Goal: Task Accomplishment & Management: Manage account settings

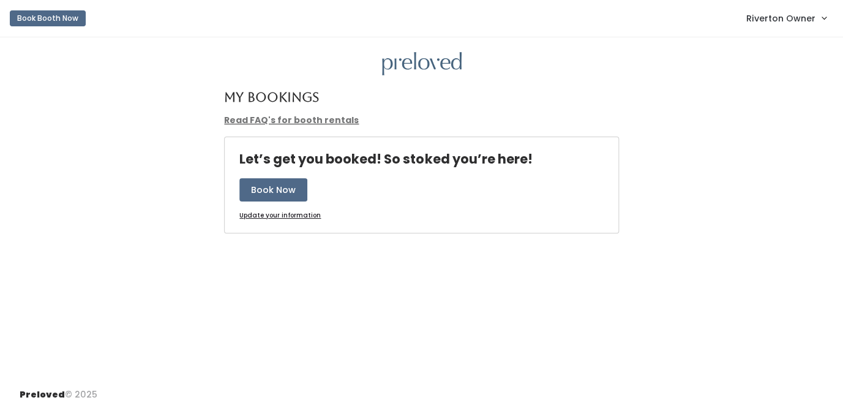
click at [774, 14] on span "Riverton Owner" at bounding box center [780, 18] width 69 height 13
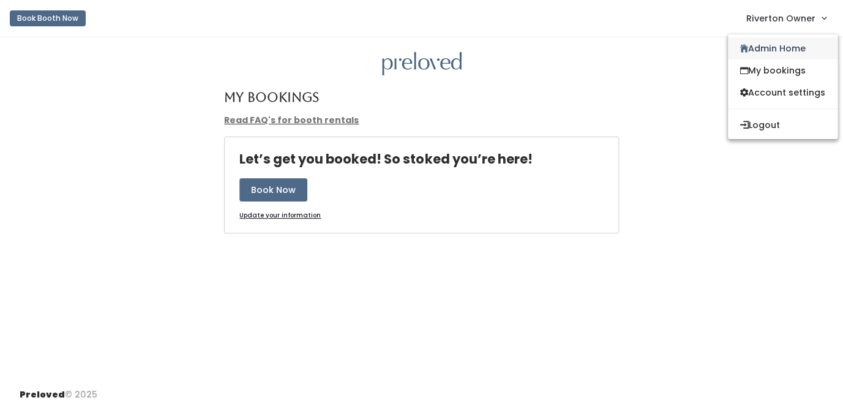
click at [769, 45] on link "Admin Home" at bounding box center [783, 48] width 110 height 22
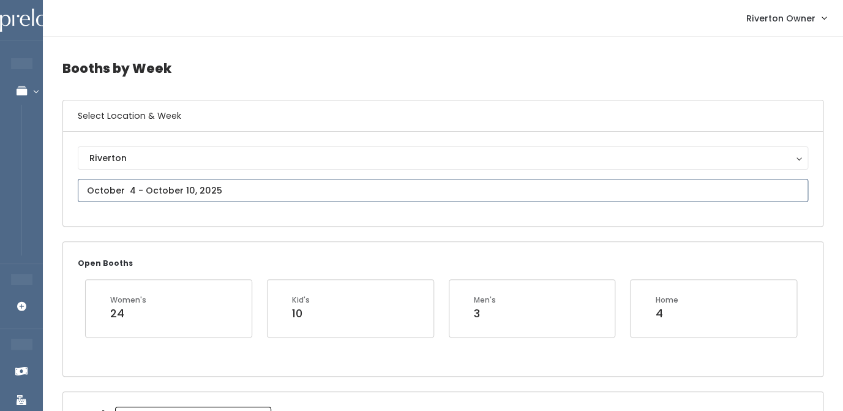
click at [179, 192] on input "text" at bounding box center [443, 190] width 730 height 23
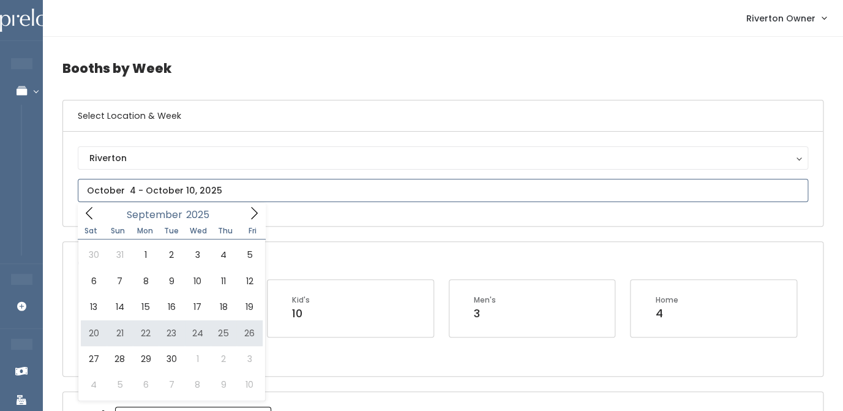
type input "September 20 to September 26"
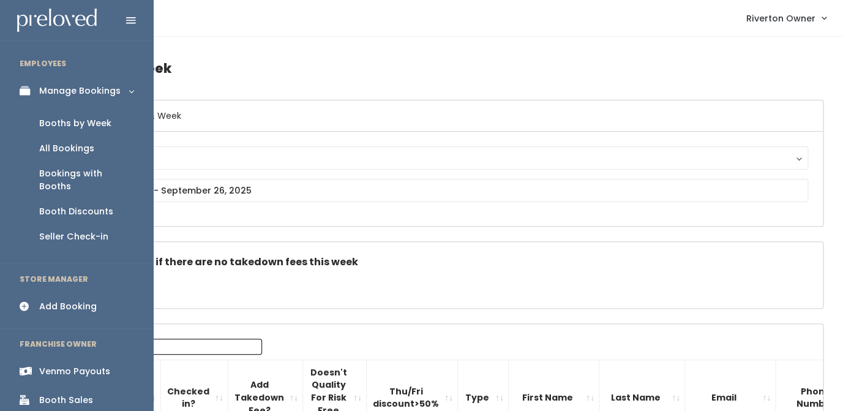
click at [58, 365] on div "Venmo Payouts" at bounding box center [74, 371] width 71 height 13
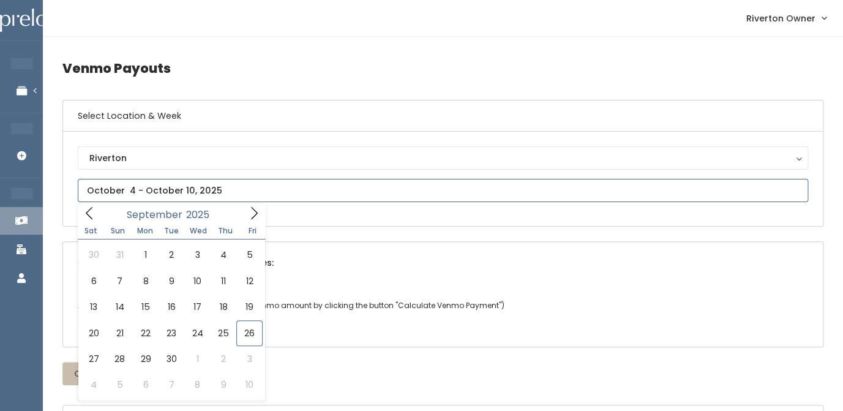
click at [211, 184] on input "text" at bounding box center [443, 190] width 730 height 23
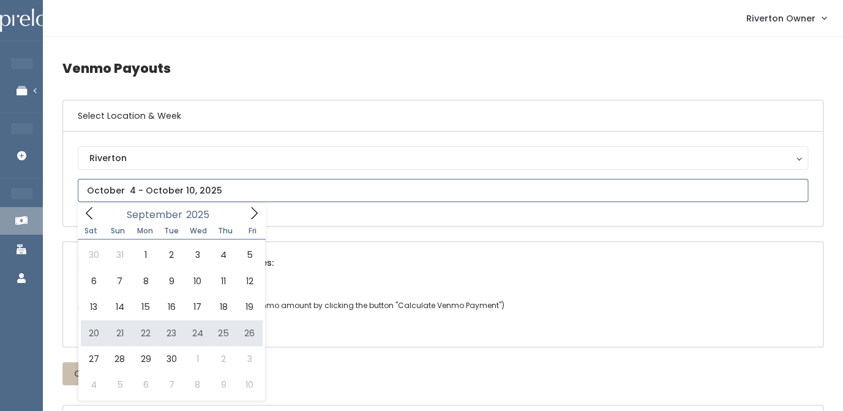
type input "[DATE] to [DATE]"
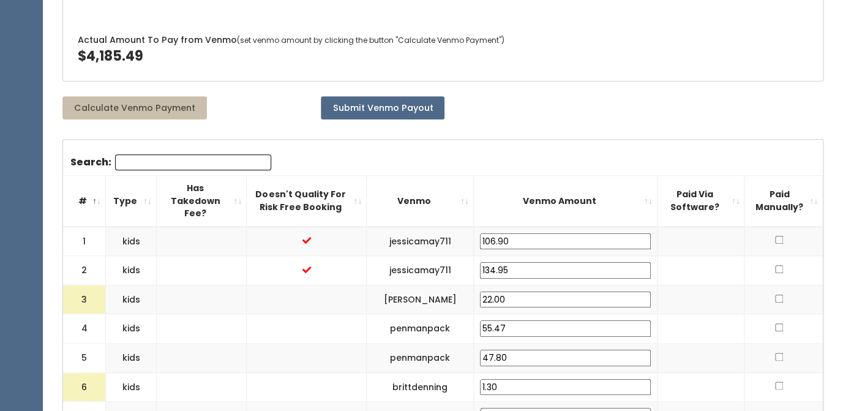
scroll to position [286, 0]
click at [503, 291] on input "22.00" at bounding box center [565, 299] width 171 height 17
type input "25.00"
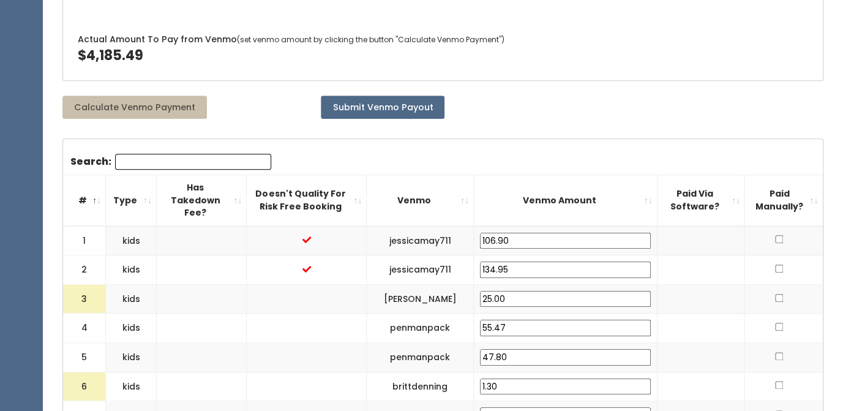
click at [697, 292] on td at bounding box center [701, 298] width 88 height 29
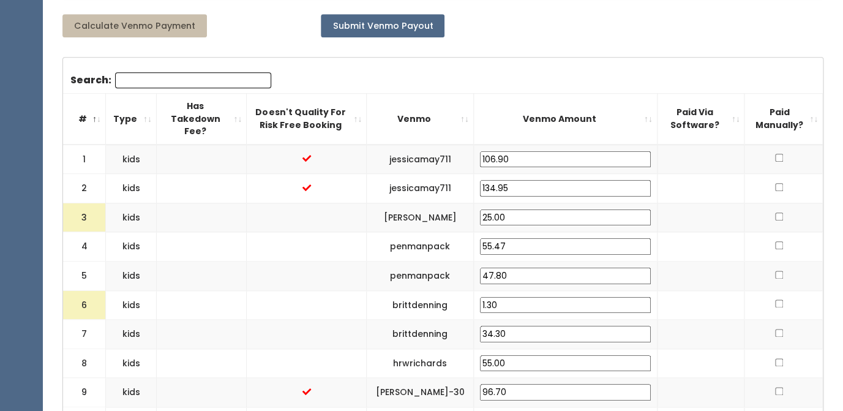
scroll to position [370, 0]
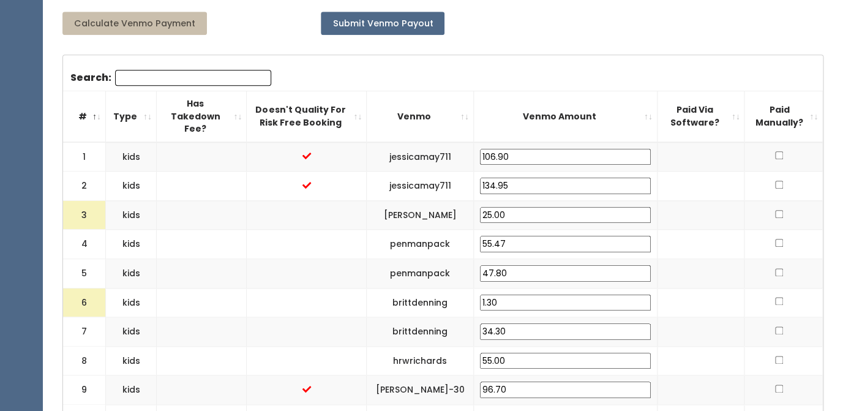
click at [508, 294] on input "1.30" at bounding box center [565, 302] width 171 height 17
type input "25.00"
click at [692, 290] on td at bounding box center [701, 302] width 88 height 29
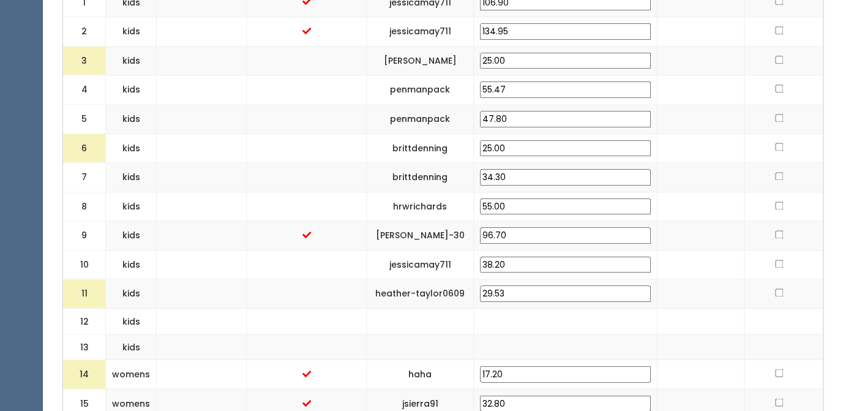
scroll to position [525, 0]
click at [688, 307] on td at bounding box center [701, 320] width 88 height 26
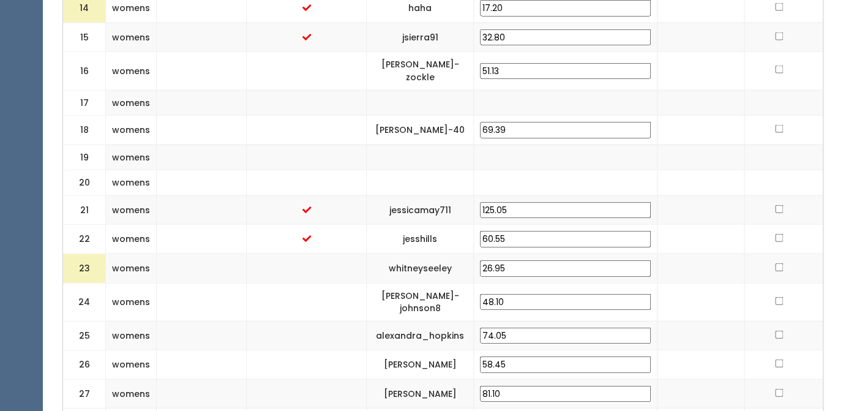
scroll to position [904, 0]
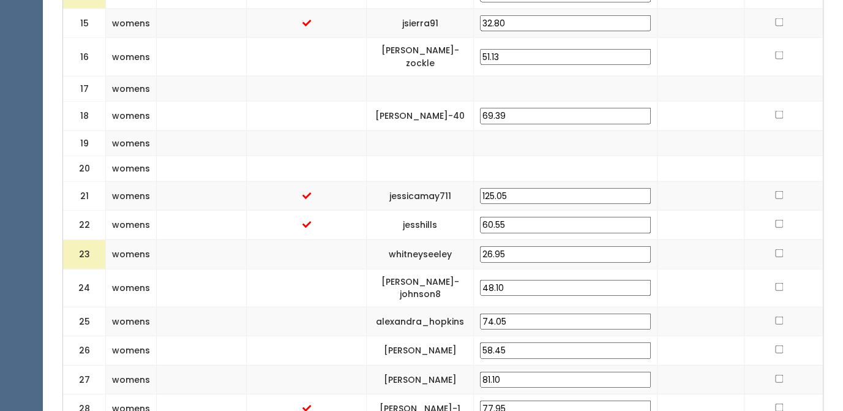
click at [507, 246] on input "26.95" at bounding box center [565, 254] width 171 height 17
click at [694, 239] on td at bounding box center [701, 253] width 88 height 29
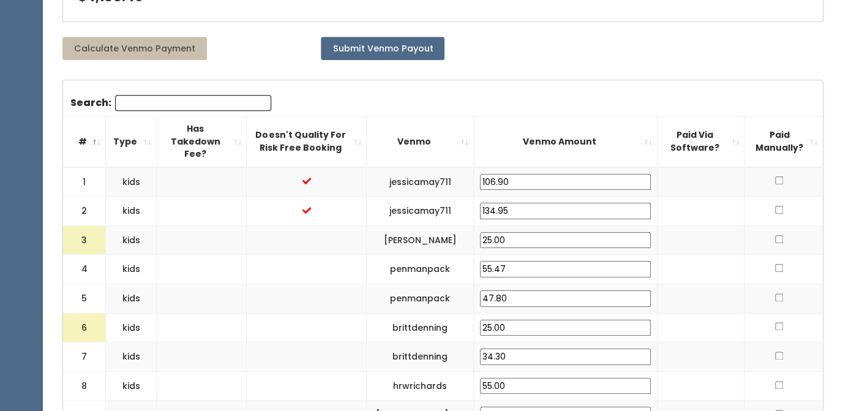
scroll to position [340, 0]
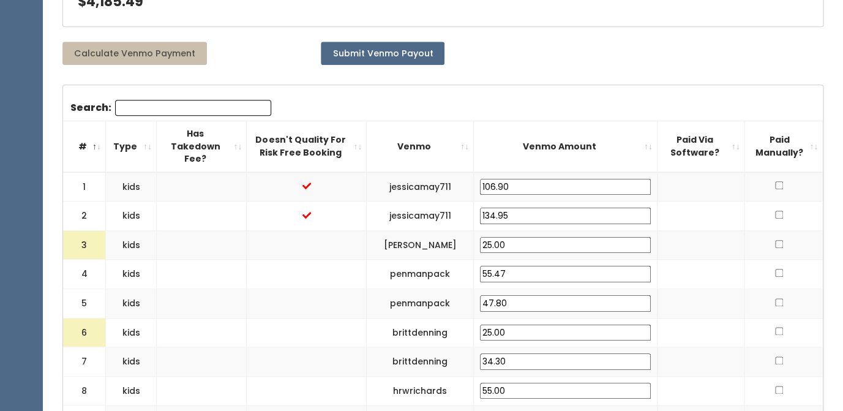
click at [717, 260] on td at bounding box center [701, 274] width 88 height 29
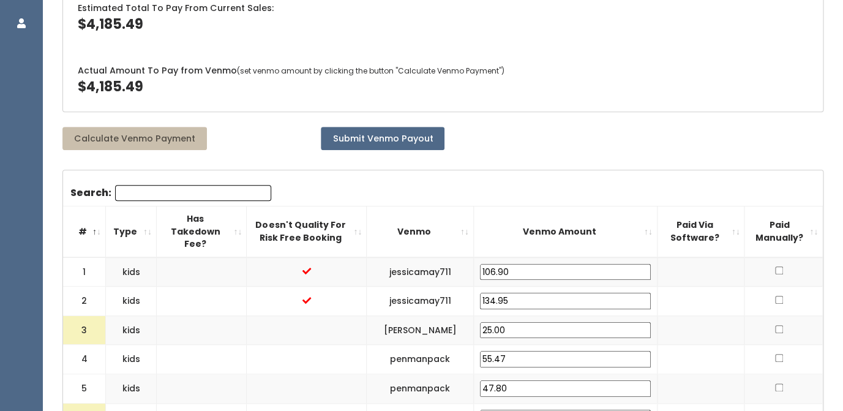
scroll to position [257, 0]
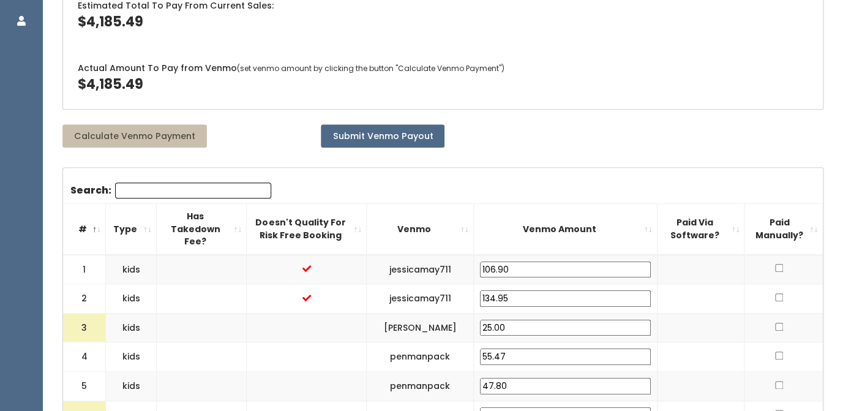
click at [777, 264] on input "checkbox" at bounding box center [779, 268] width 8 height 8
checkbox input "true"
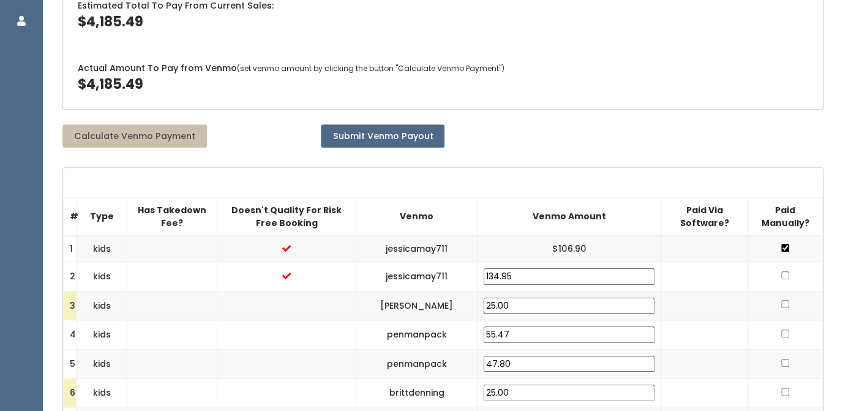
click at [782, 279] on input "checkbox" at bounding box center [785, 275] width 8 height 8
checkbox input "true"
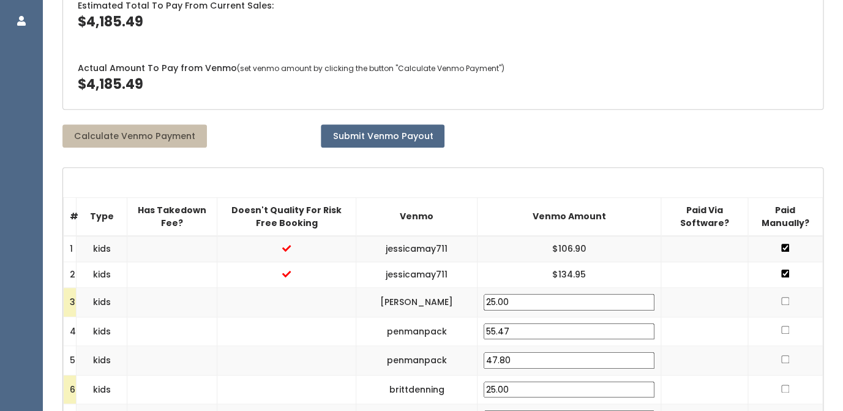
click at [784, 301] on input "checkbox" at bounding box center [785, 301] width 8 height 8
checkbox input "true"
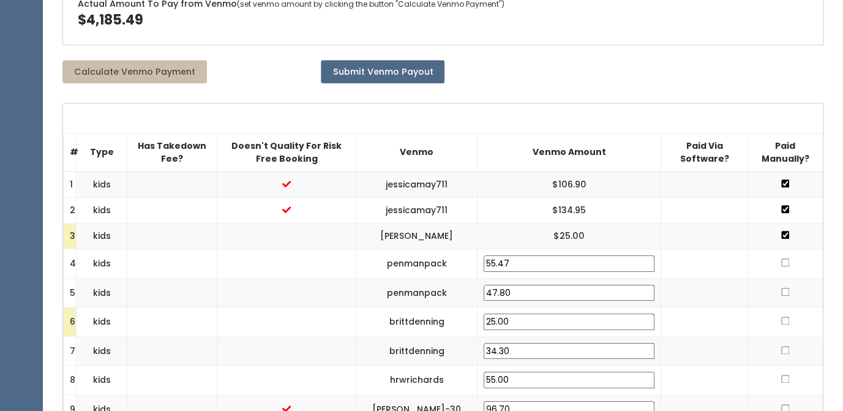
scroll to position [327, 0]
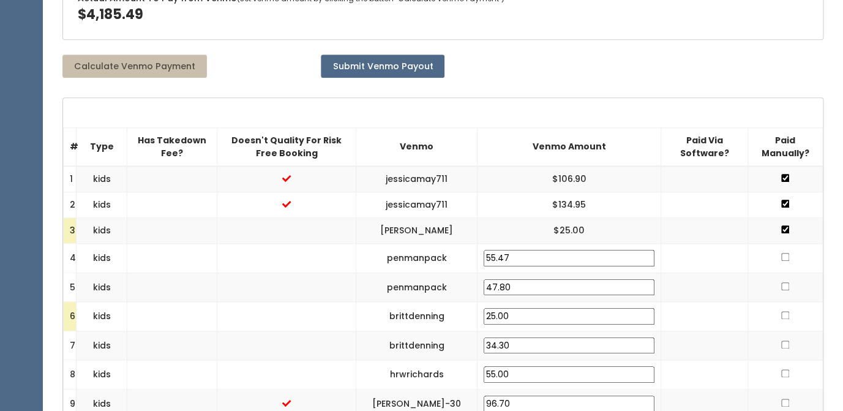
click at [782, 258] on input "checkbox" at bounding box center [785, 257] width 8 height 8
checkbox input "true"
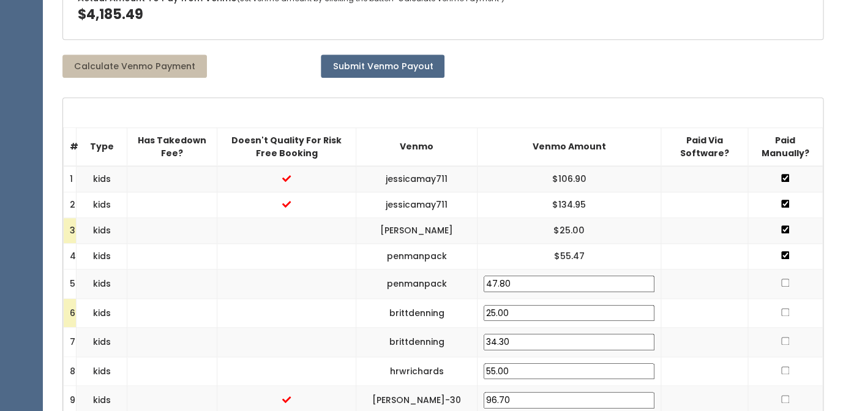
click at [786, 284] on input "checkbox" at bounding box center [785, 283] width 8 height 8
checkbox input "true"
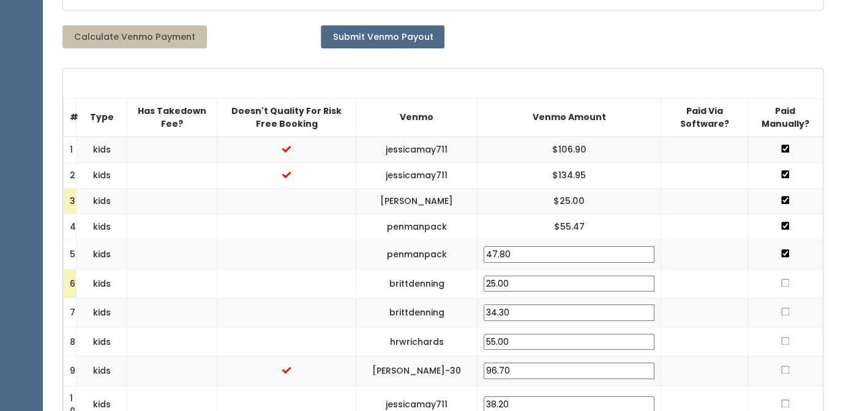
scroll to position [367, 0]
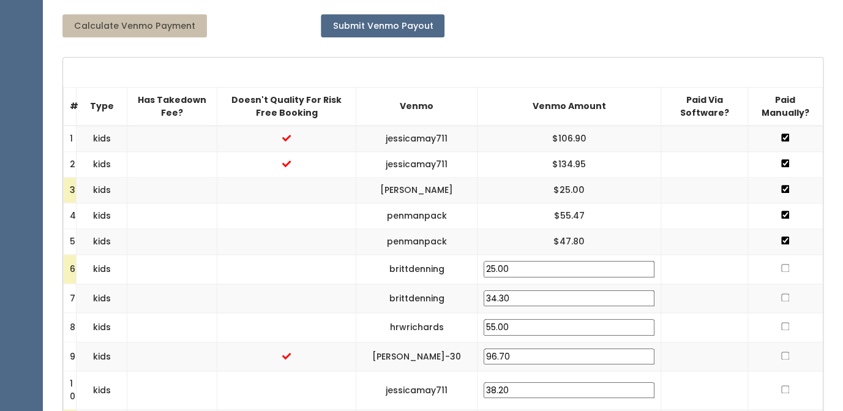
click at [784, 271] on input "checkbox" at bounding box center [785, 268] width 8 height 8
checkbox input "true"
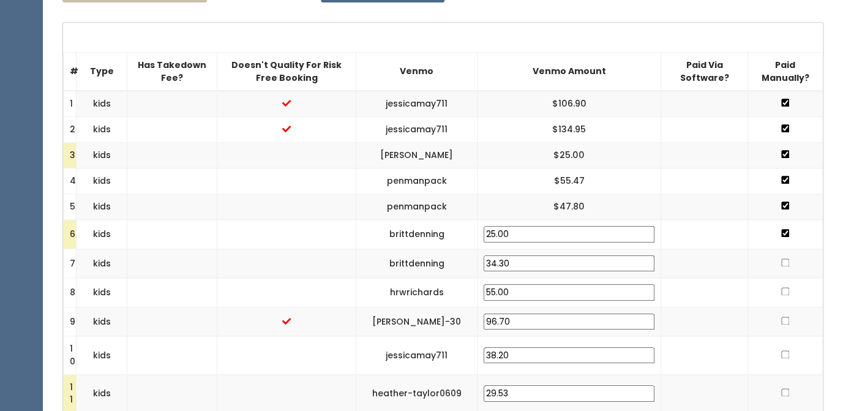
scroll to position [403, 0]
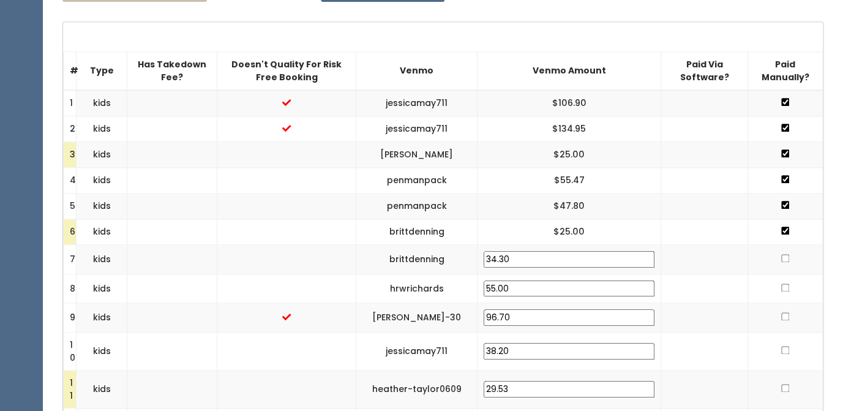
click at [782, 259] on input "checkbox" at bounding box center [785, 258] width 8 height 8
checkbox input "true"
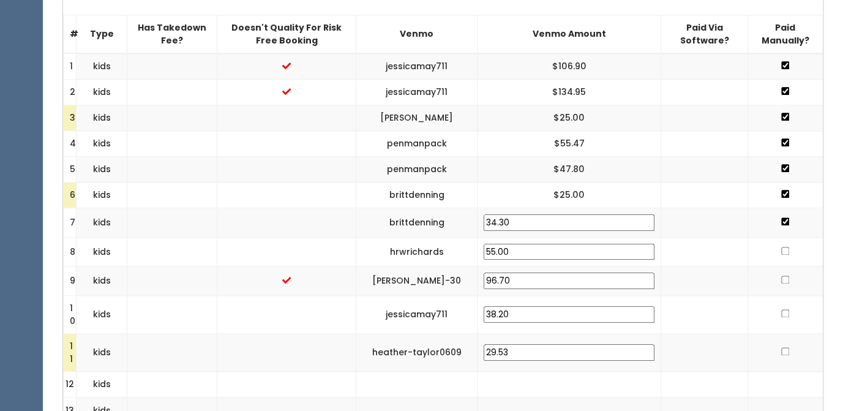
scroll to position [451, 0]
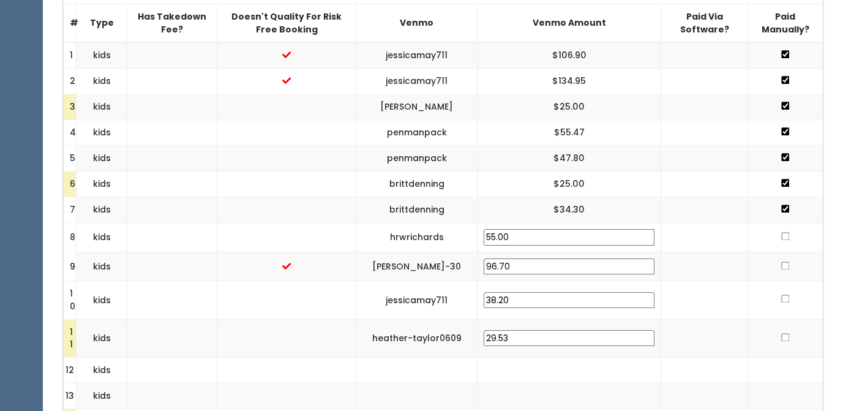
click at [787, 237] on input "checkbox" at bounding box center [785, 236] width 8 height 8
checkbox input "true"
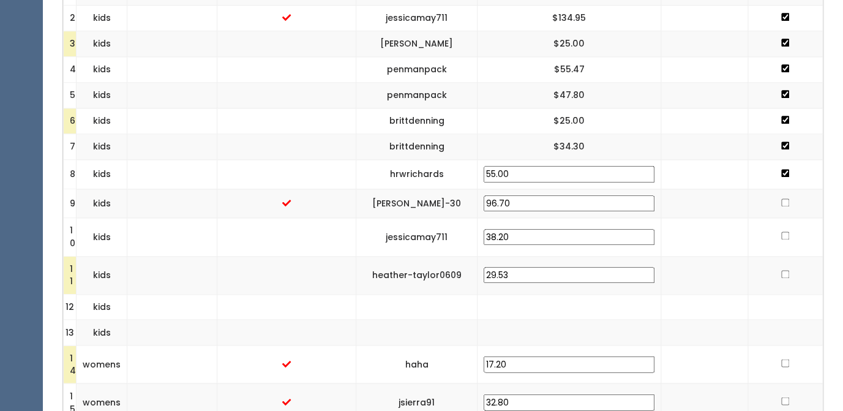
scroll to position [519, 0]
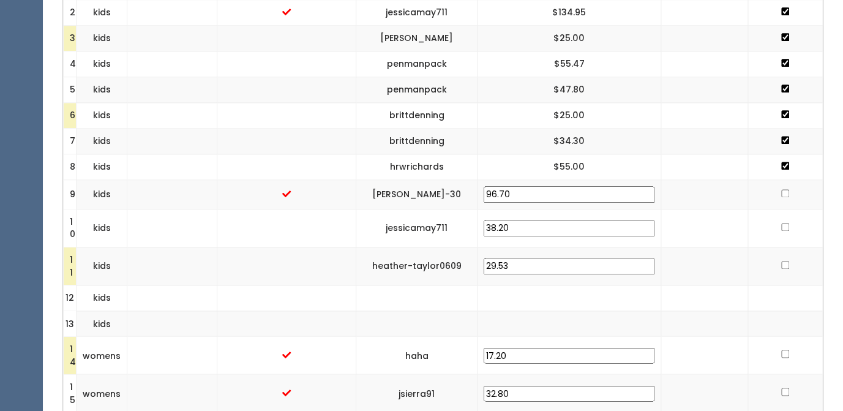
click at [784, 195] on input "checkbox" at bounding box center [785, 193] width 8 height 8
checkbox input "true"
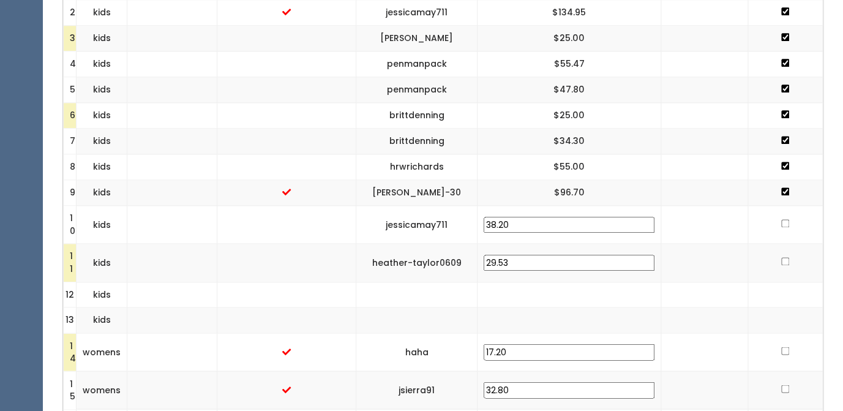
click at [784, 224] on input "checkbox" at bounding box center [785, 223] width 8 height 8
checkbox input "true"
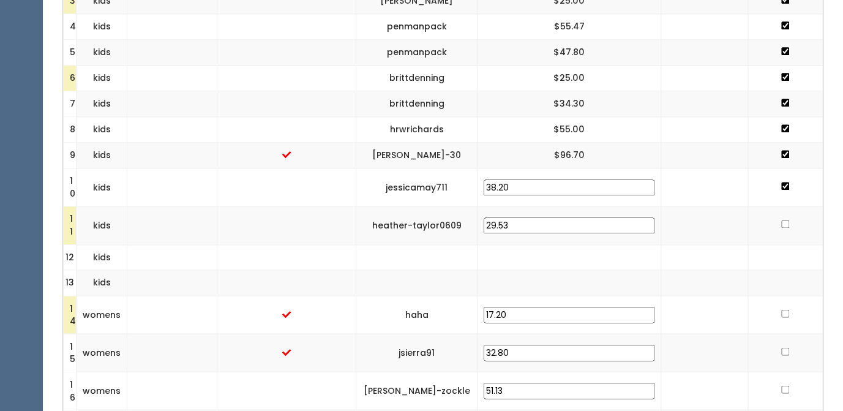
scroll to position [561, 0]
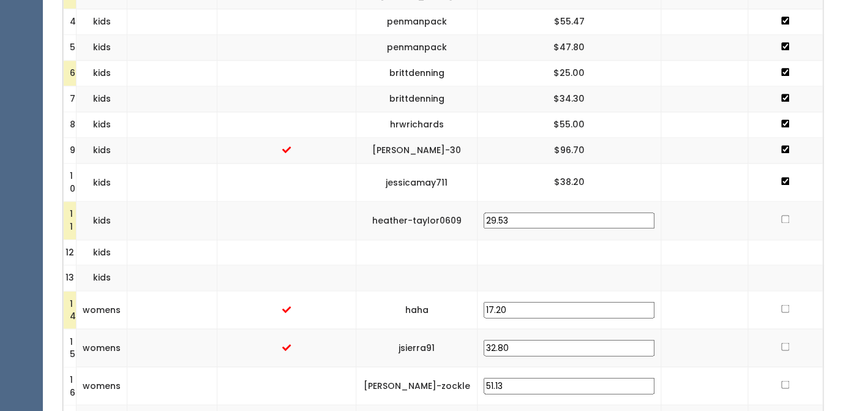
click at [787, 222] on input "checkbox" at bounding box center [785, 219] width 8 height 8
checkbox input "true"
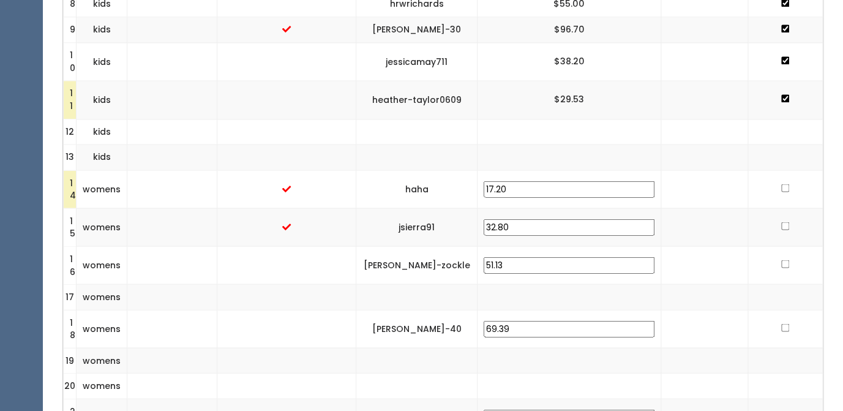
scroll to position [683, 0]
click at [784, 227] on input "checkbox" at bounding box center [785, 225] width 8 height 8
checkbox input "true"
click at [785, 265] on input "checkbox" at bounding box center [785, 263] width 8 height 8
checkbox input "true"
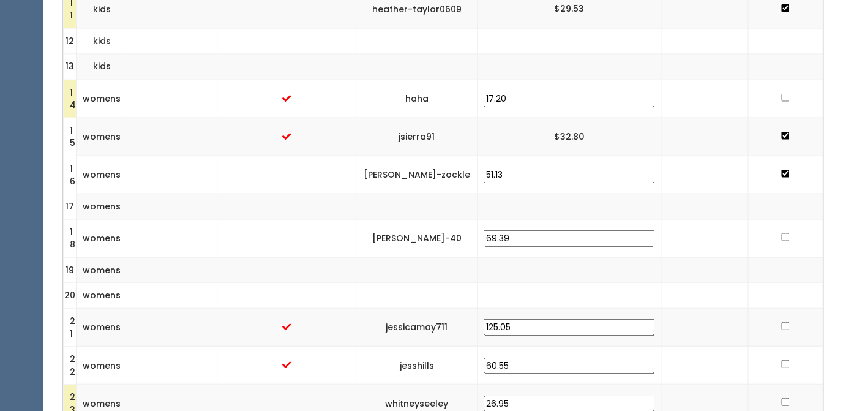
scroll to position [781, 0]
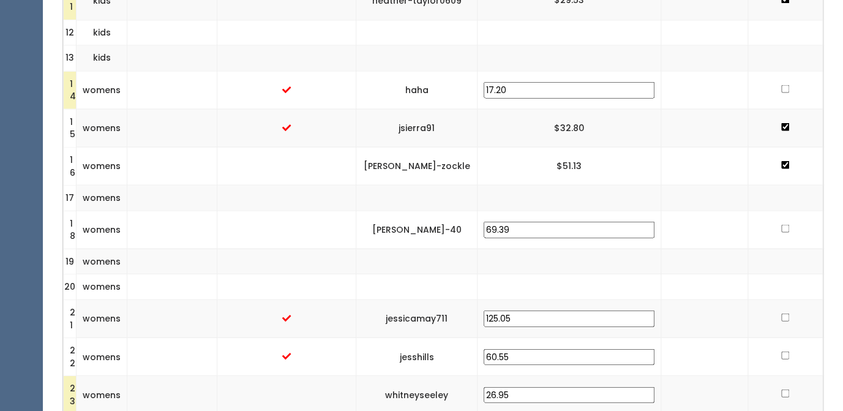
click at [785, 228] on input "checkbox" at bounding box center [785, 229] width 8 height 8
checkbox input "true"
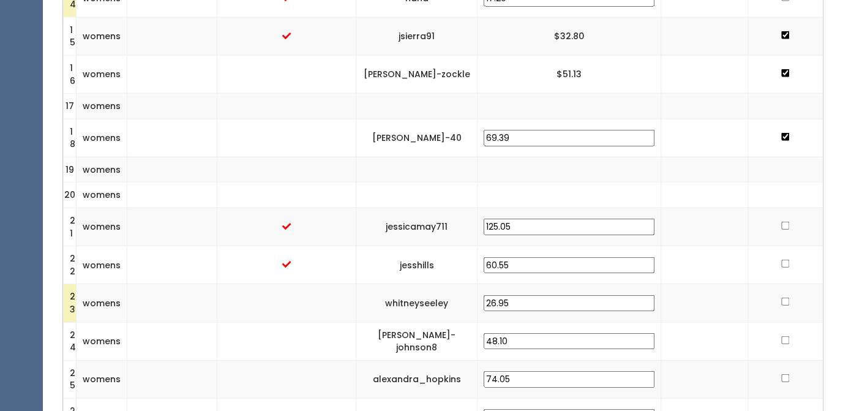
scroll to position [876, 0]
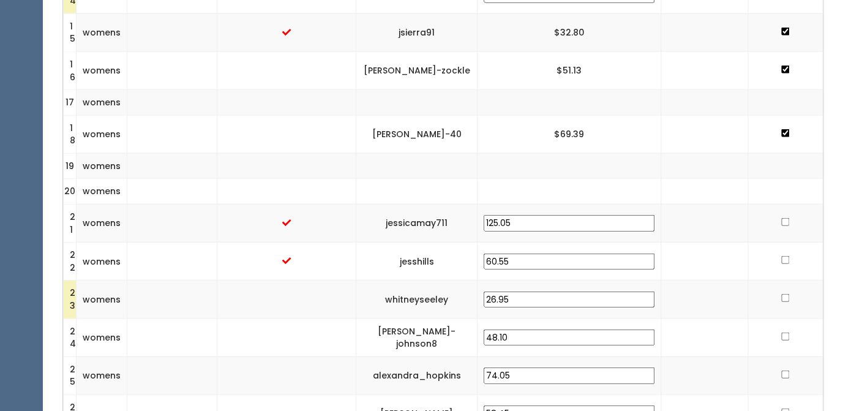
click at [781, 222] on input "checkbox" at bounding box center [785, 222] width 8 height 8
checkbox input "true"
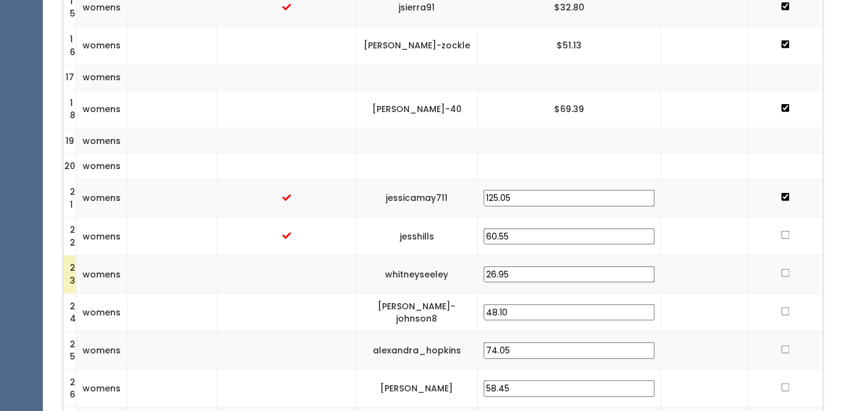
scroll to position [907, 0]
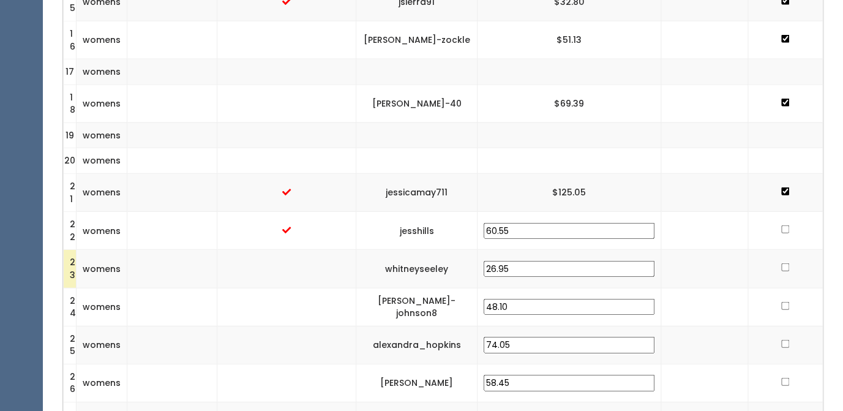
click at [782, 231] on input "checkbox" at bounding box center [785, 229] width 8 height 8
checkbox input "true"
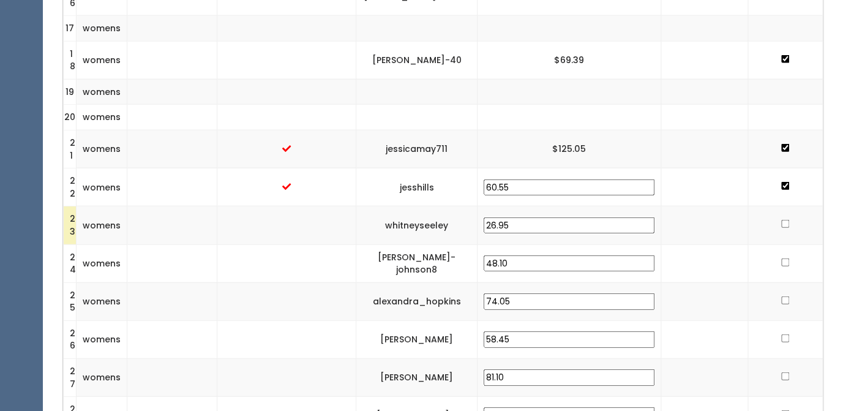
scroll to position [957, 0]
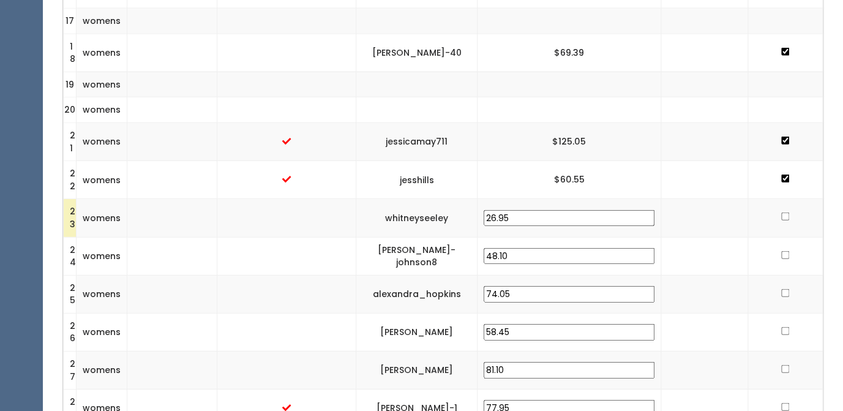
click at [783, 217] on input "checkbox" at bounding box center [785, 216] width 8 height 8
checkbox input "true"
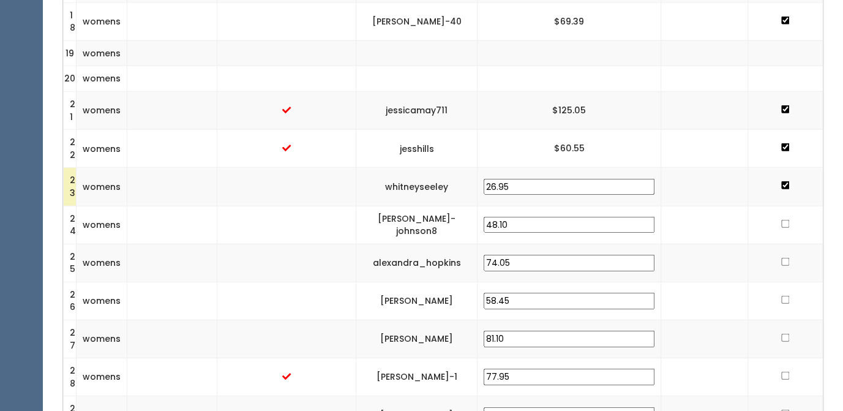
scroll to position [1001, 0]
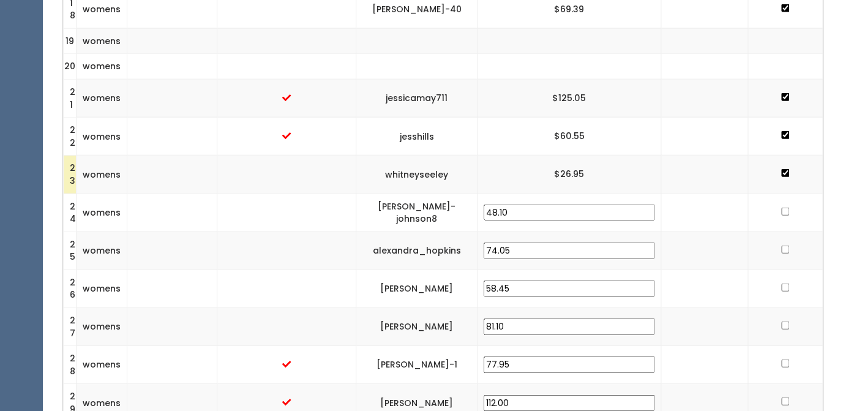
click at [782, 212] on input "checkbox" at bounding box center [785, 212] width 8 height 8
checkbox input "true"
click at [784, 250] on input "checkbox" at bounding box center [785, 249] width 8 height 8
checkbox input "true"
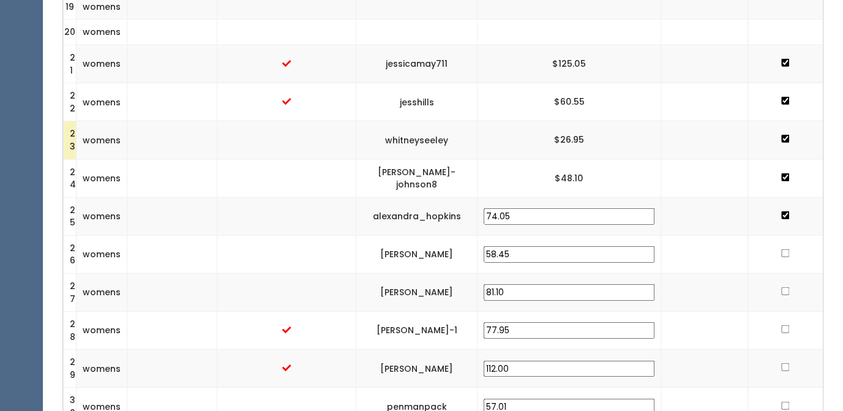
scroll to position [1042, 0]
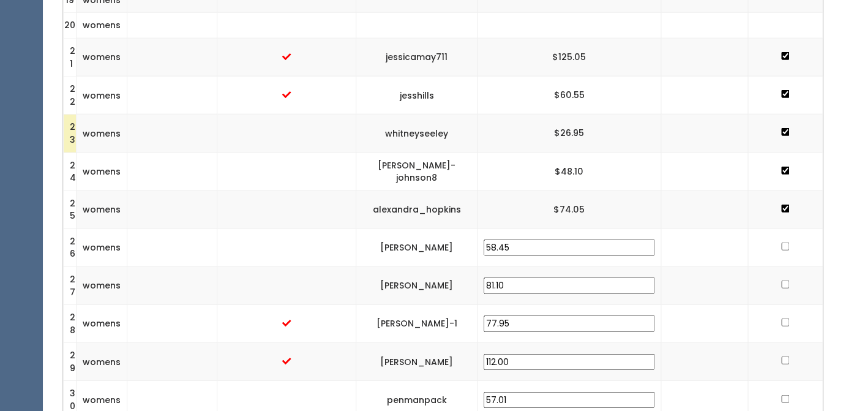
click at [785, 244] on input "checkbox" at bounding box center [785, 246] width 8 height 8
checkbox input "true"
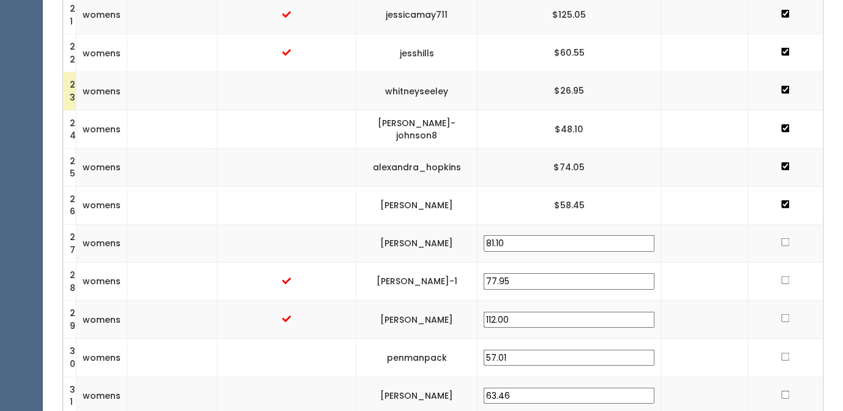
scroll to position [1096, 0]
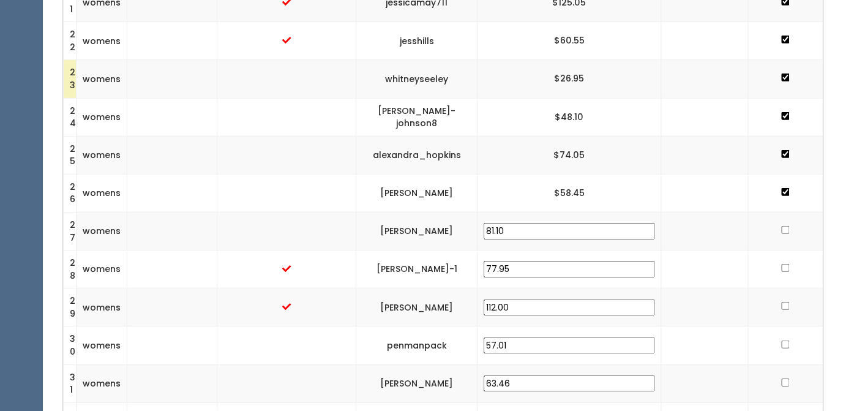
click at [783, 231] on input "checkbox" at bounding box center [785, 230] width 8 height 8
checkbox input "true"
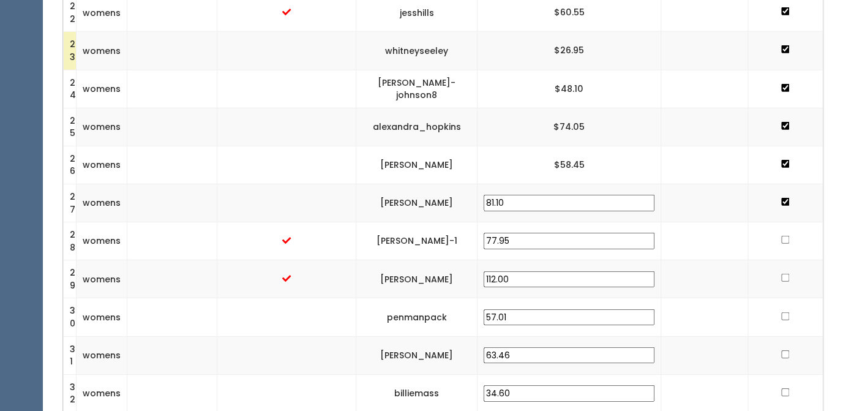
scroll to position [1137, 0]
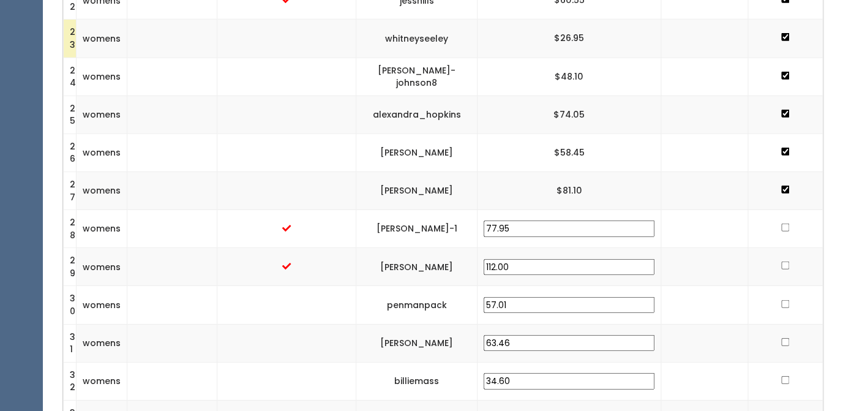
click at [786, 231] on input "checkbox" at bounding box center [785, 227] width 8 height 8
checkbox input "true"
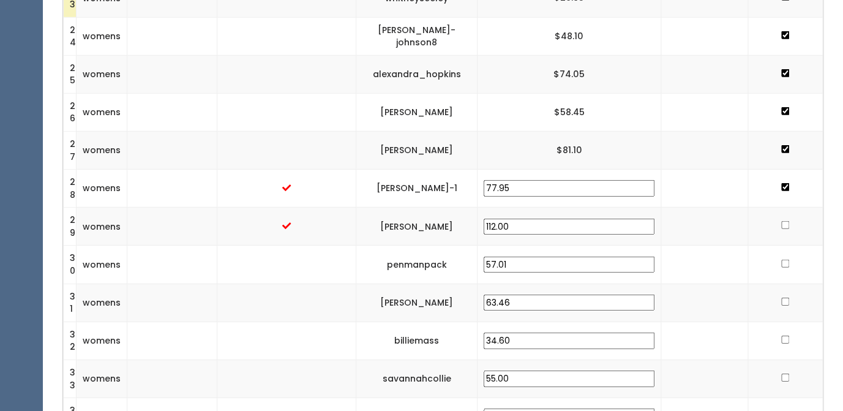
scroll to position [1185, 0]
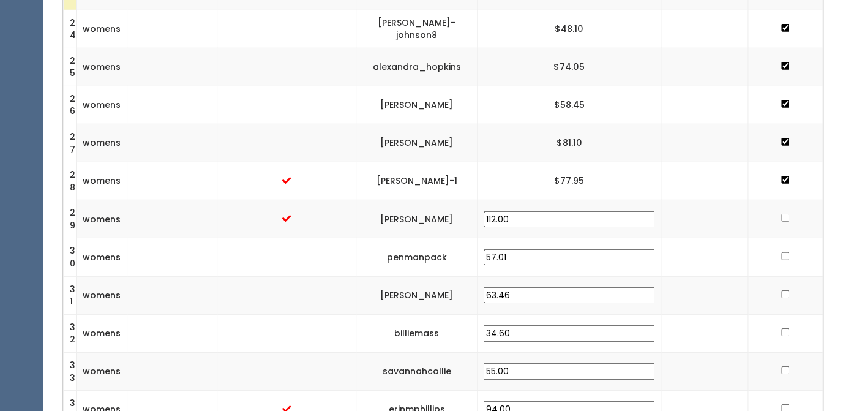
click at [784, 217] on input "checkbox" at bounding box center [785, 218] width 8 height 8
checkbox input "true"
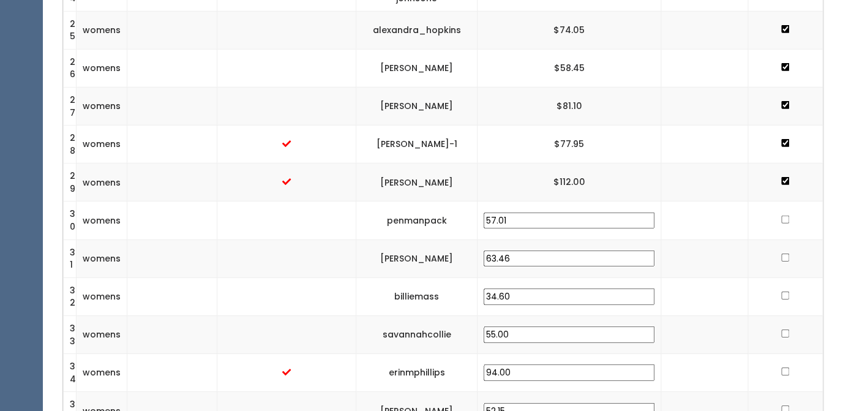
scroll to position [1222, 0]
click at [784, 220] on input "checkbox" at bounding box center [785, 219] width 8 height 8
checkbox input "true"
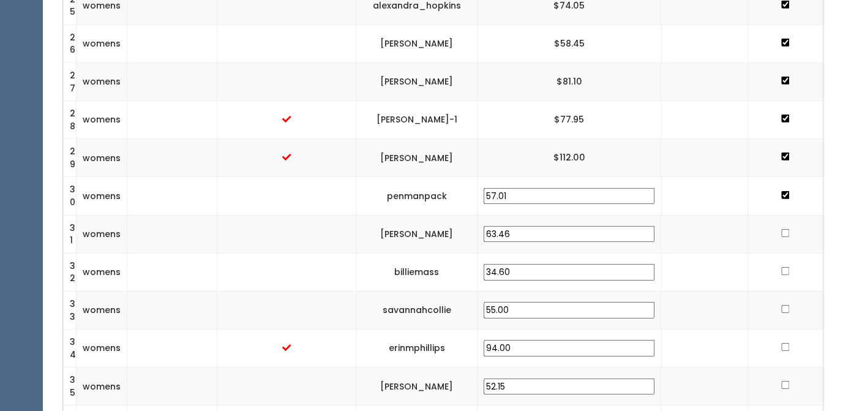
scroll to position [1262, 0]
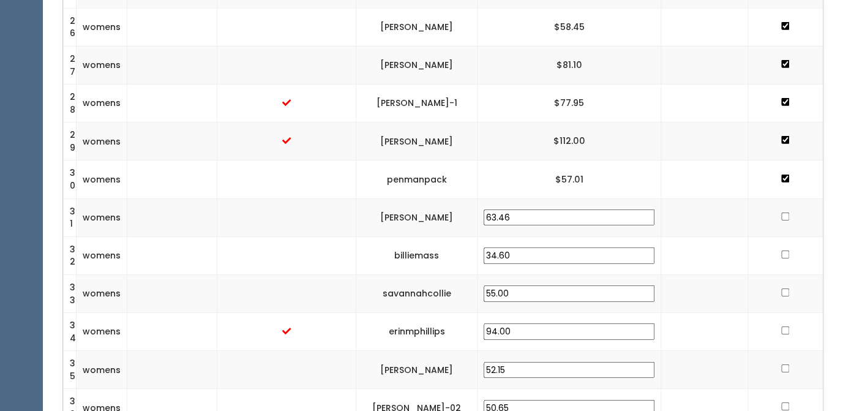
click at [781, 214] on input "checkbox" at bounding box center [785, 216] width 8 height 8
checkbox input "true"
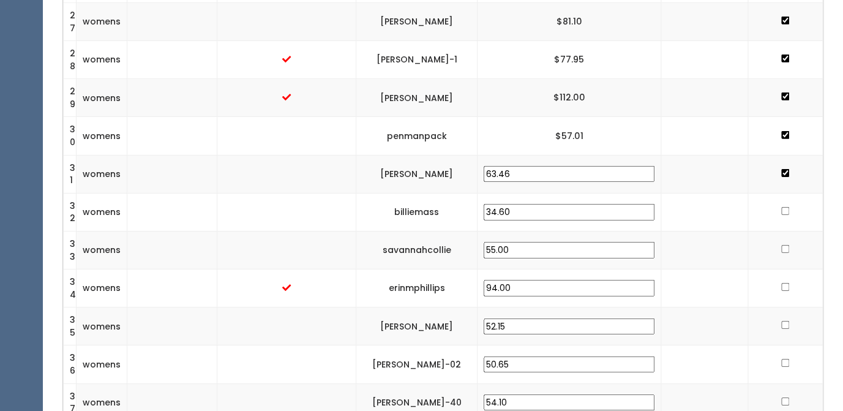
scroll to position [1307, 0]
click at [784, 209] on input "checkbox" at bounding box center [785, 210] width 8 height 8
checkbox input "true"
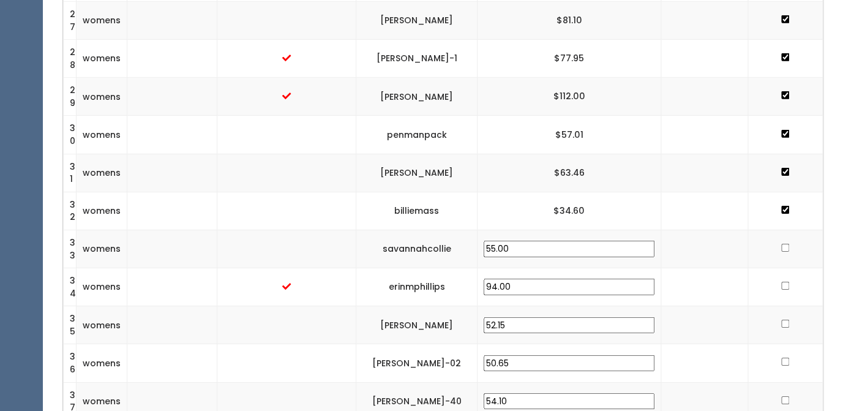
click at [781, 247] on input "checkbox" at bounding box center [785, 248] width 8 height 8
checkbox input "true"
click at [777, 285] on td at bounding box center [784, 287] width 75 height 38
click at [784, 286] on input "checkbox" at bounding box center [785, 286] width 8 height 8
checkbox input "true"
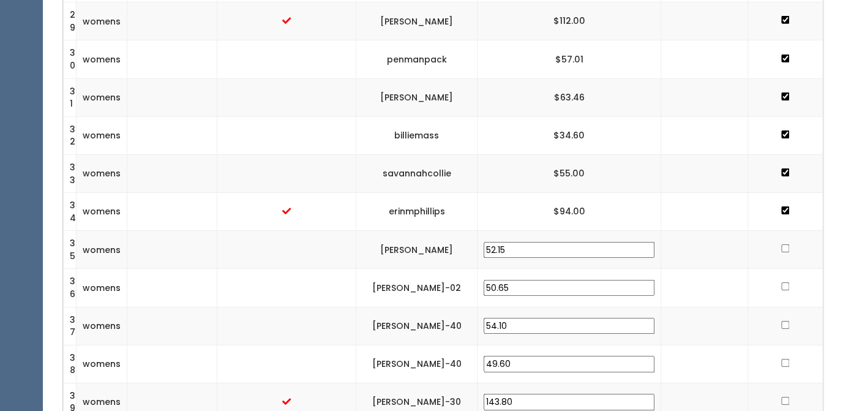
scroll to position [1384, 0]
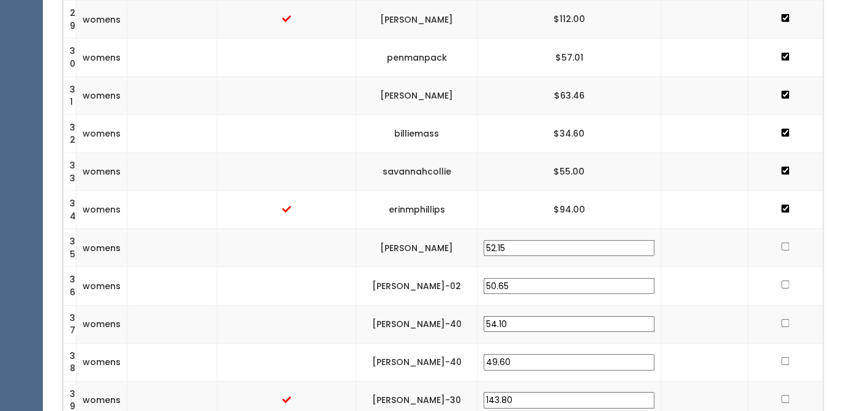
click at [784, 247] on input "checkbox" at bounding box center [785, 246] width 8 height 8
checkbox input "true"
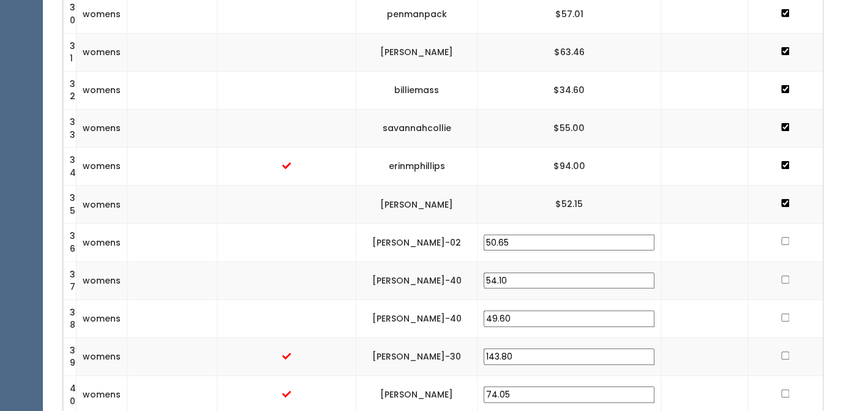
scroll to position [1428, 0]
click at [786, 241] on input "checkbox" at bounding box center [785, 240] width 8 height 8
checkbox input "true"
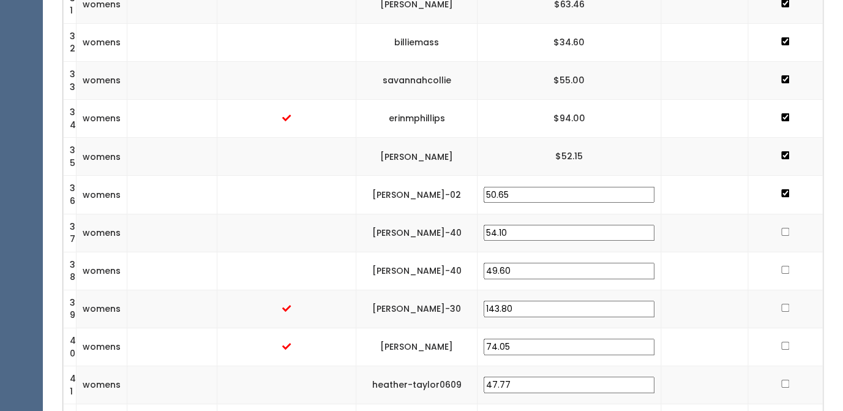
scroll to position [1476, 0]
click at [782, 231] on input "checkbox" at bounding box center [785, 231] width 8 height 8
checkbox input "true"
click at [782, 270] on input "checkbox" at bounding box center [785, 269] width 8 height 8
checkbox input "true"
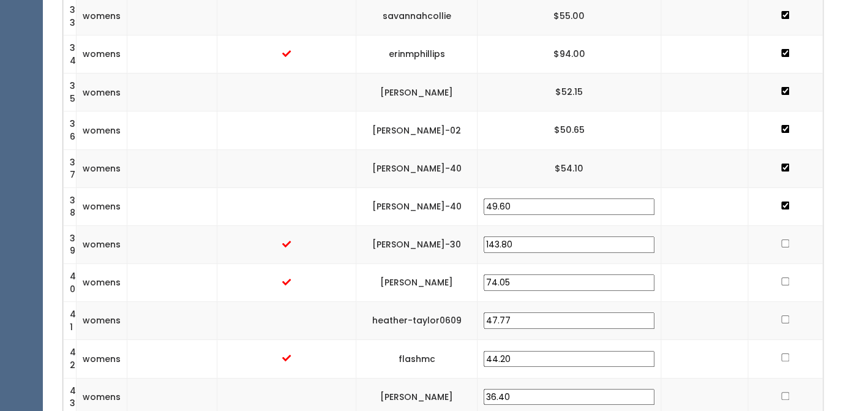
scroll to position [1567, 0]
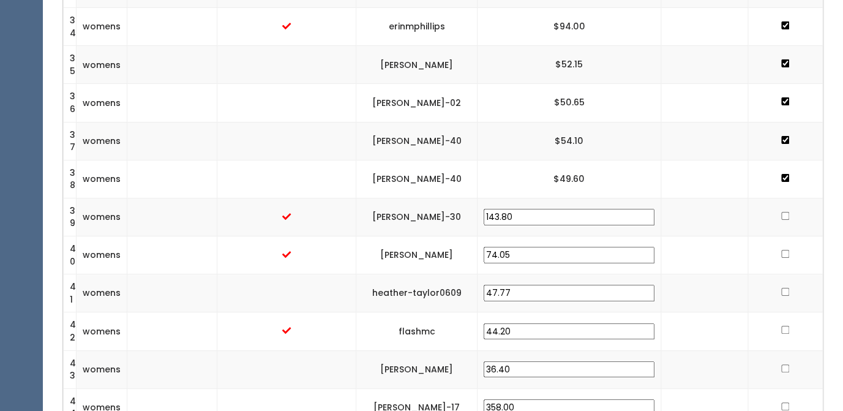
click at [784, 216] on input "checkbox" at bounding box center [785, 216] width 8 height 8
checkbox input "true"
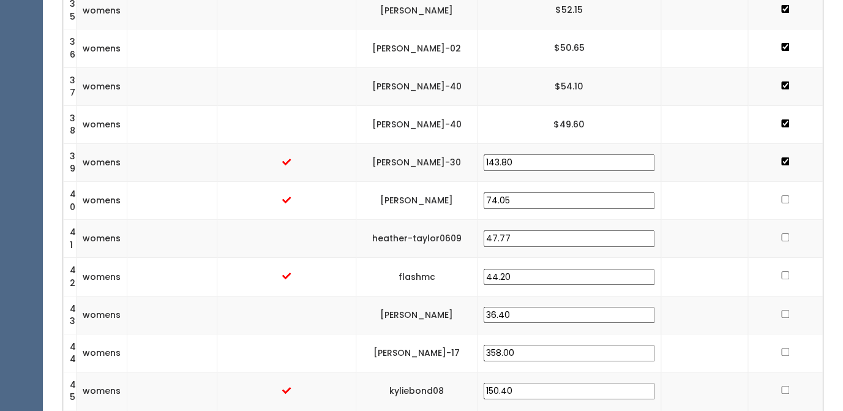
scroll to position [1622, 0]
click at [783, 201] on input "checkbox" at bounding box center [785, 199] width 8 height 8
checkbox input "true"
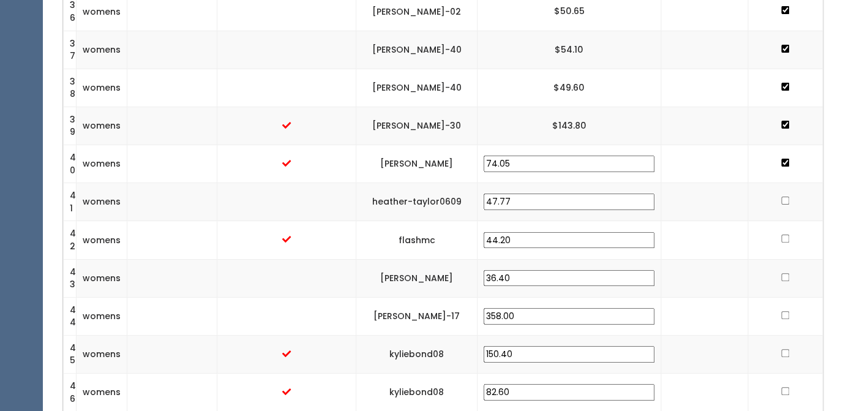
scroll to position [1659, 0]
click at [785, 201] on input "checkbox" at bounding box center [785, 200] width 8 height 8
checkbox input "true"
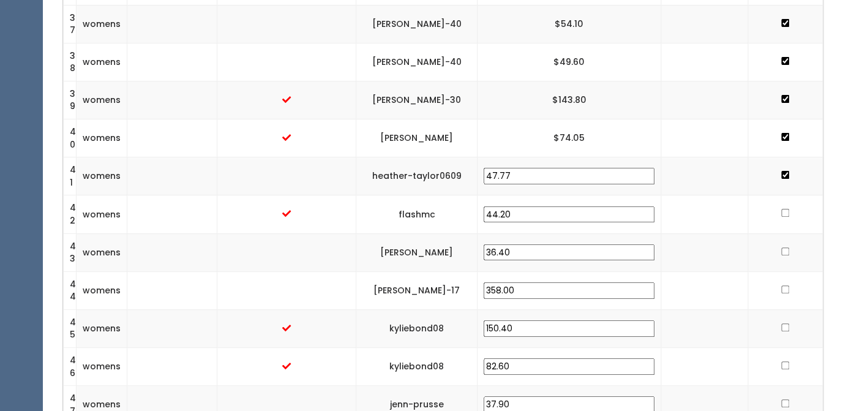
scroll to position [1688, 0]
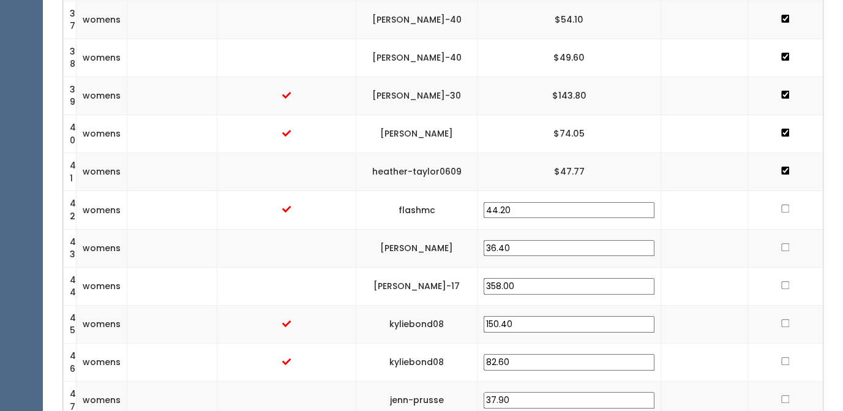
click at [784, 208] on input "checkbox" at bounding box center [785, 208] width 8 height 8
checkbox input "true"
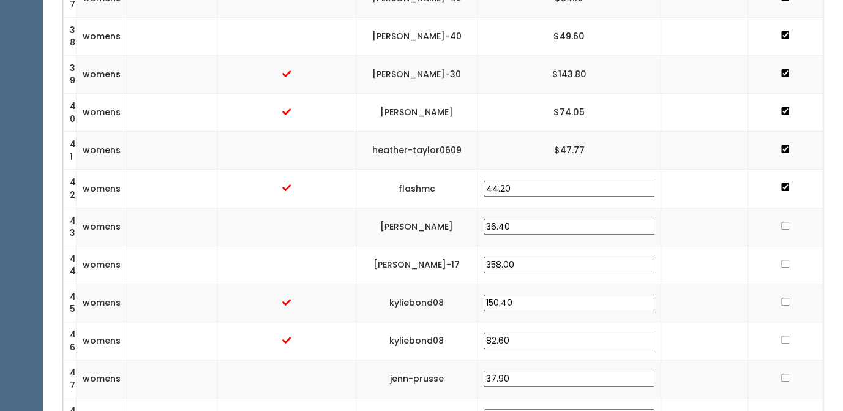
scroll to position [1717, 0]
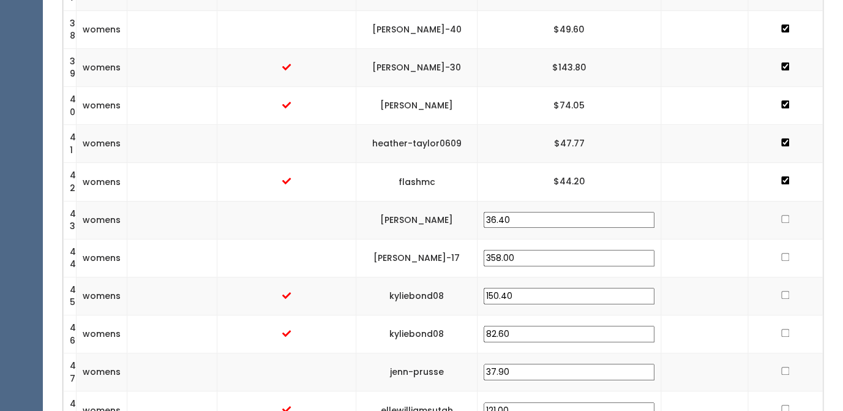
click at [784, 218] on input "checkbox" at bounding box center [785, 219] width 8 height 8
checkbox input "true"
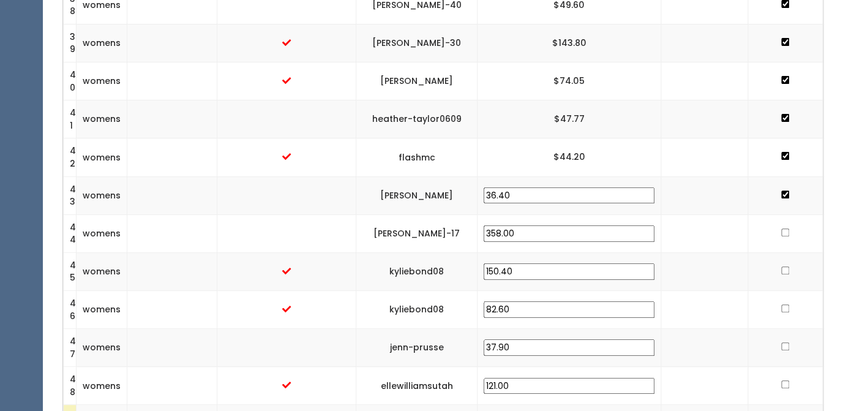
scroll to position [1742, 0]
click at [783, 231] on input "checkbox" at bounding box center [785, 232] width 8 height 8
checkbox input "true"
click at [787, 267] on input "checkbox" at bounding box center [785, 270] width 8 height 8
checkbox input "true"
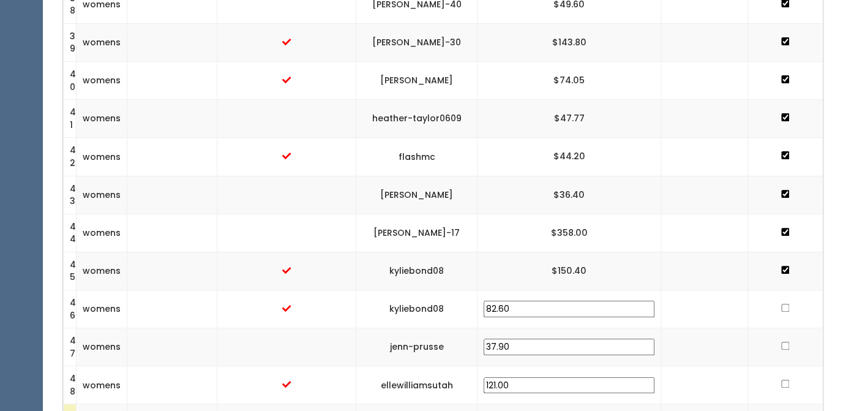
click at [783, 309] on input "checkbox" at bounding box center [785, 308] width 8 height 8
checkbox input "true"
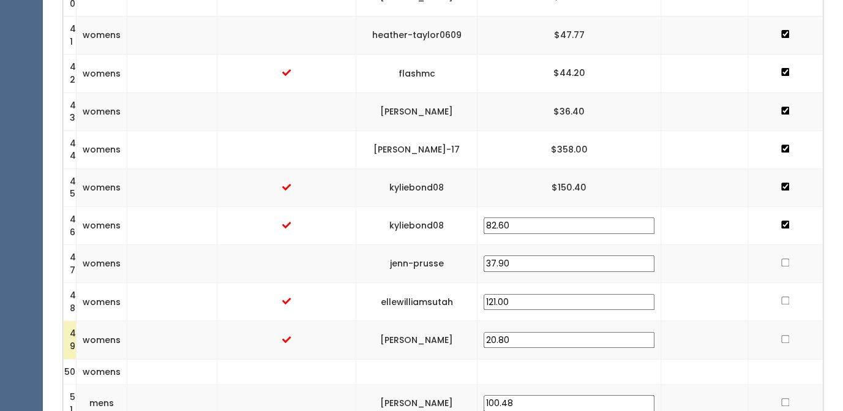
scroll to position [1831, 0]
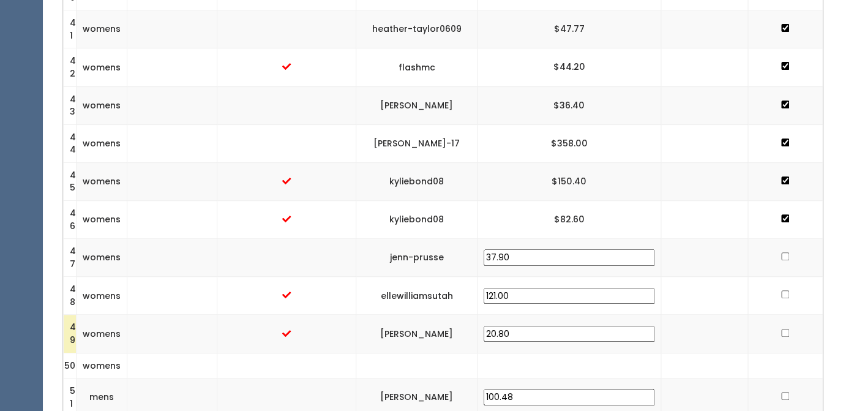
click at [782, 257] on input "checkbox" at bounding box center [785, 256] width 8 height 8
checkbox input "true"
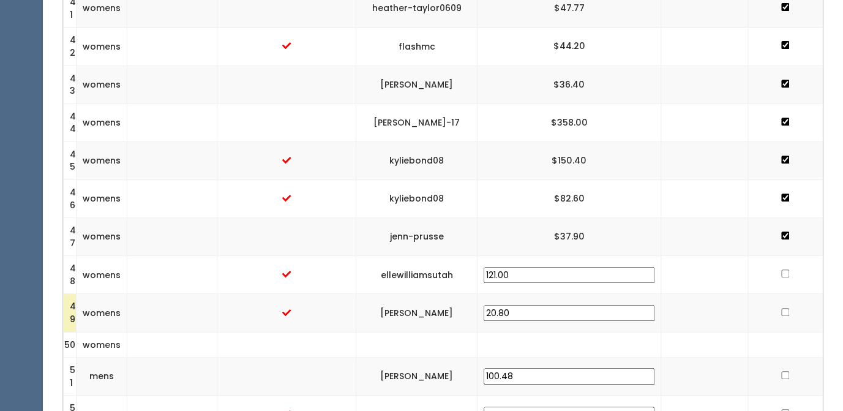
click at [783, 274] on input "checkbox" at bounding box center [785, 273] width 8 height 8
checkbox input "true"
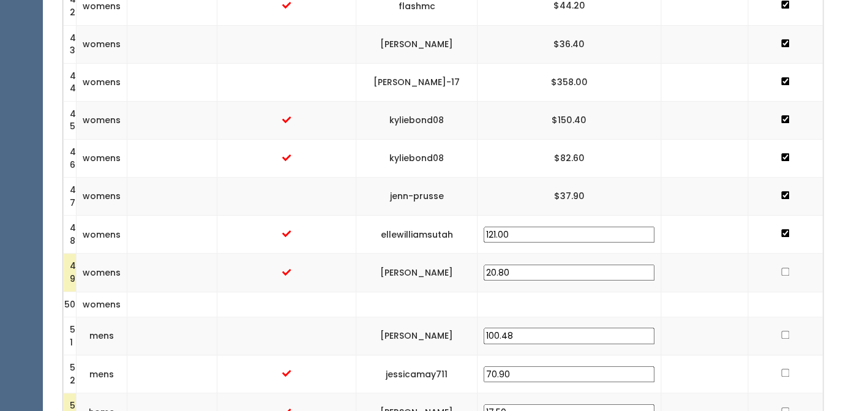
scroll to position [1909, 0]
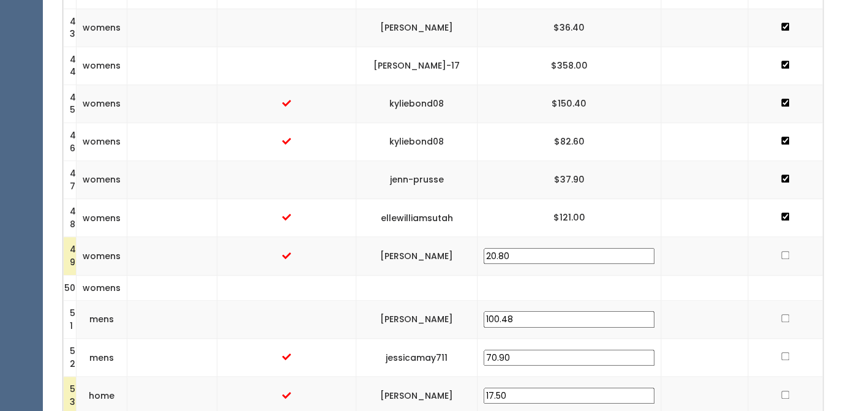
click at [785, 258] on input "checkbox" at bounding box center [785, 255] width 8 height 8
checkbox input "true"
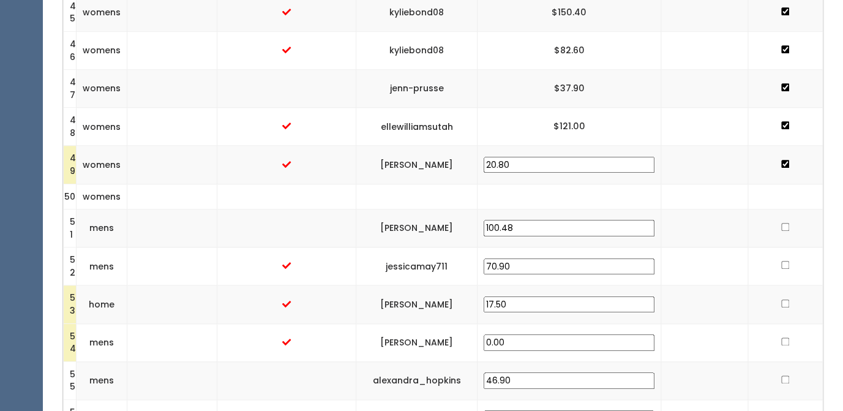
scroll to position [2001, 0]
click at [785, 229] on input "checkbox" at bounding box center [785, 226] width 8 height 8
checkbox input "true"
click at [781, 267] on input "checkbox" at bounding box center [785, 264] width 8 height 8
checkbox input "true"
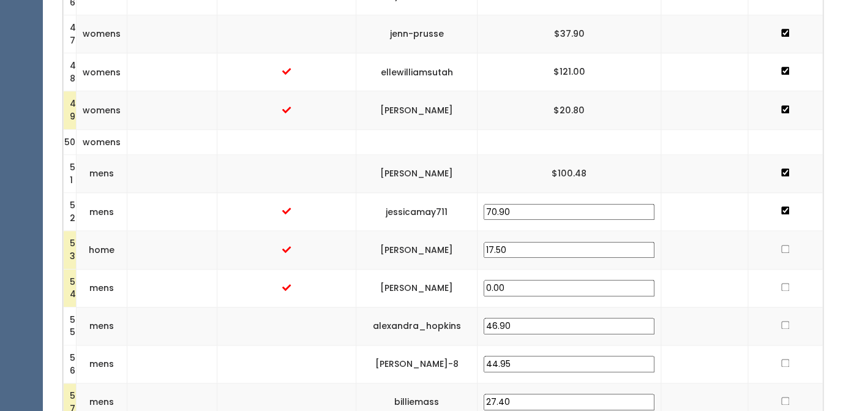
scroll to position [2059, 0]
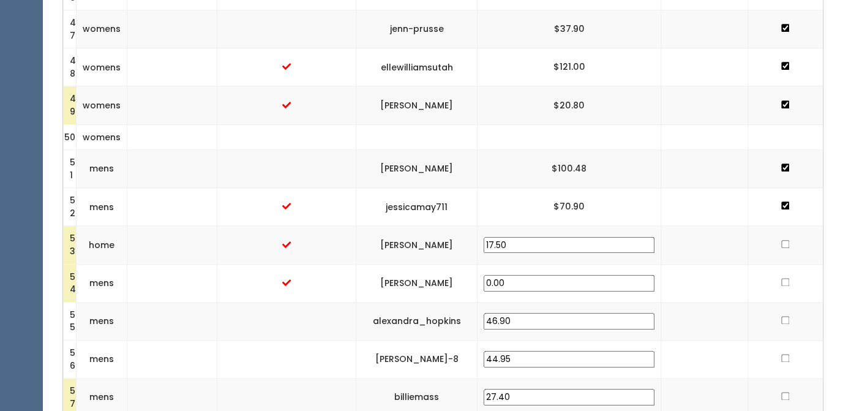
click at [784, 244] on input "checkbox" at bounding box center [785, 244] width 8 height 8
checkbox input "true"
click at [786, 283] on input "checkbox" at bounding box center [785, 282] width 8 height 8
checkbox input "true"
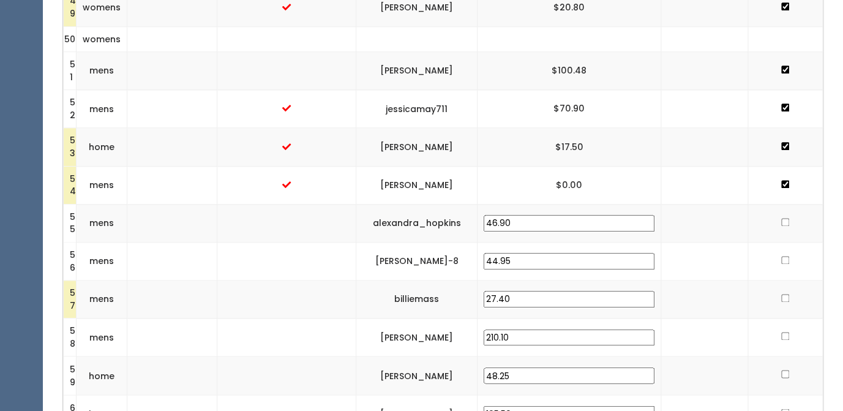
scroll to position [2165, 0]
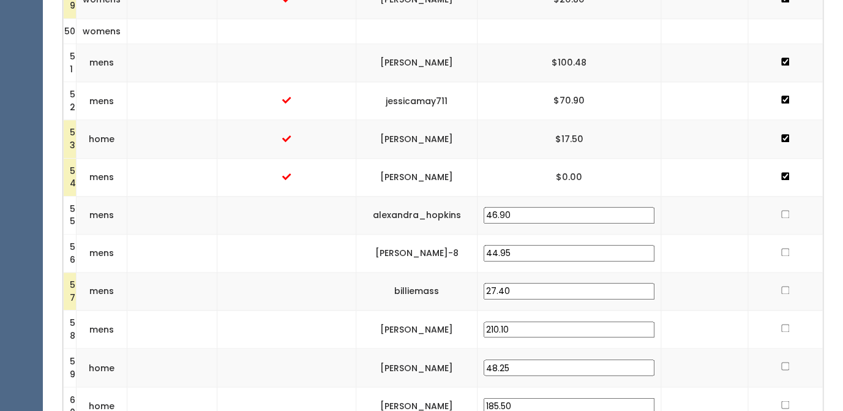
click at [784, 217] on input "checkbox" at bounding box center [785, 214] width 8 height 8
checkbox input "true"
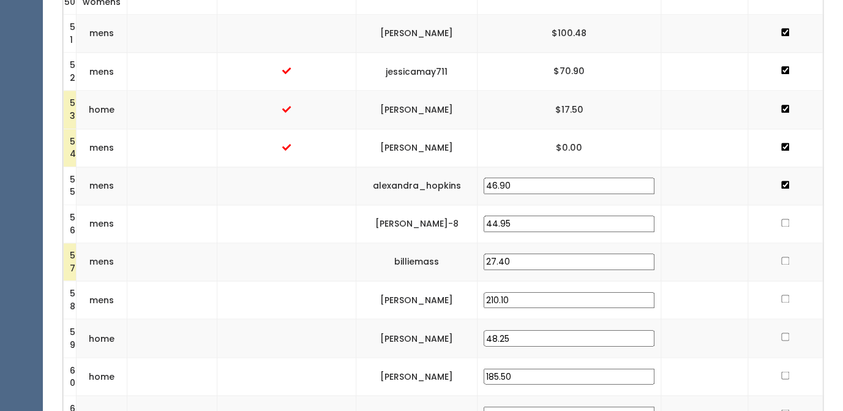
scroll to position [2201, 0]
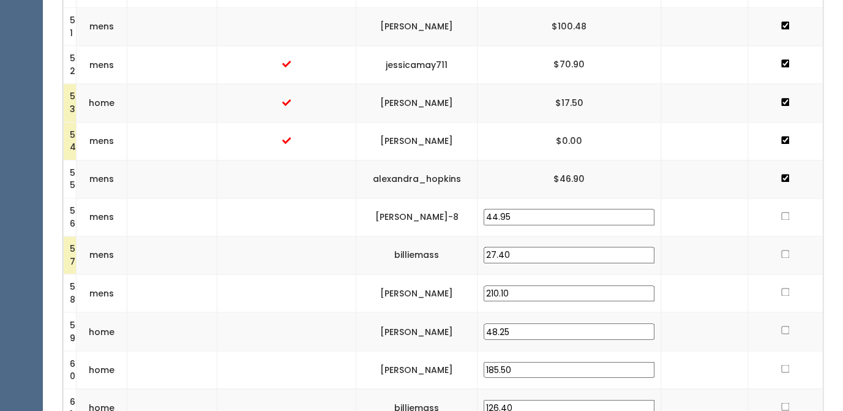
click at [785, 215] on input "checkbox" at bounding box center [785, 216] width 8 height 8
checkbox input "true"
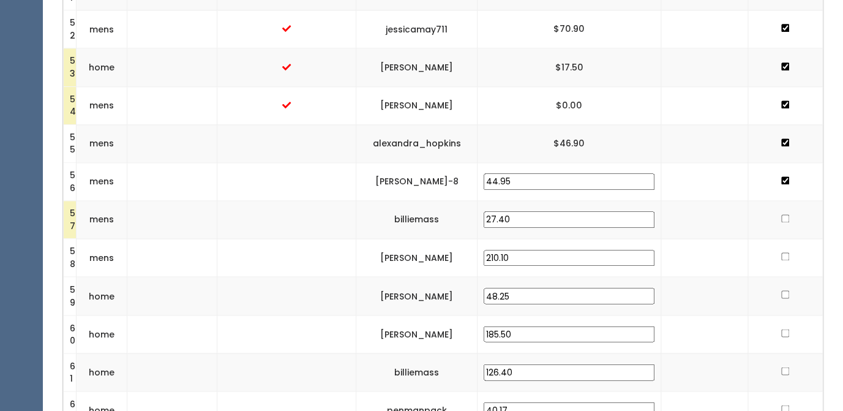
scroll to position [2239, 0]
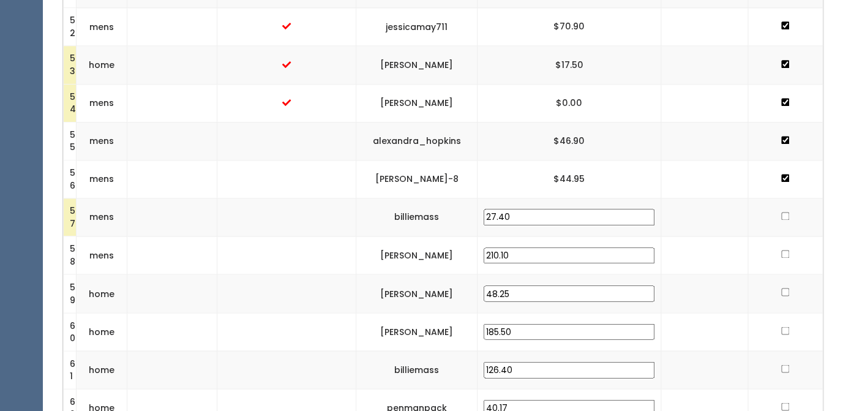
click at [784, 217] on input "checkbox" at bounding box center [785, 216] width 8 height 8
checkbox input "true"
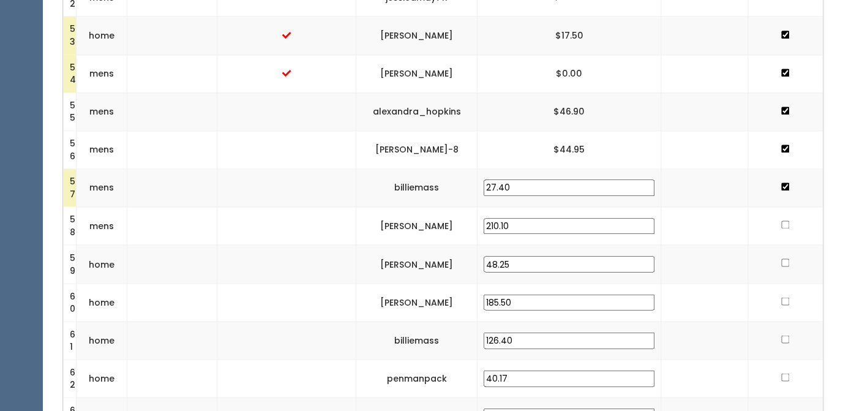
scroll to position [2271, 0]
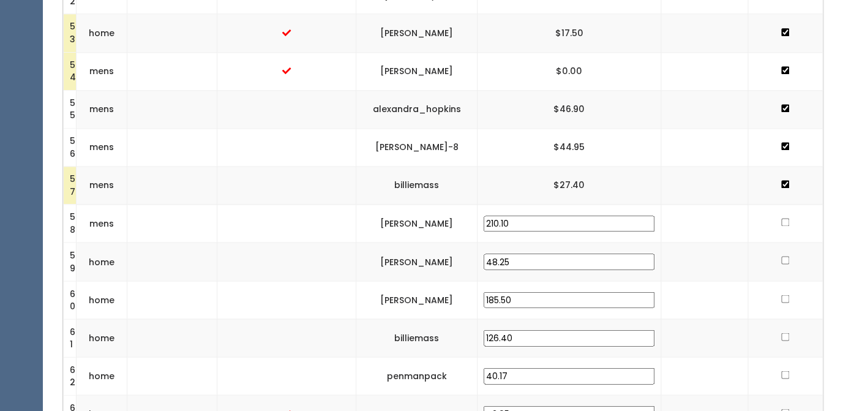
click at [781, 225] on input "checkbox" at bounding box center [785, 223] width 8 height 8
checkbox input "true"
click at [785, 262] on input "checkbox" at bounding box center [785, 261] width 8 height 8
checkbox input "true"
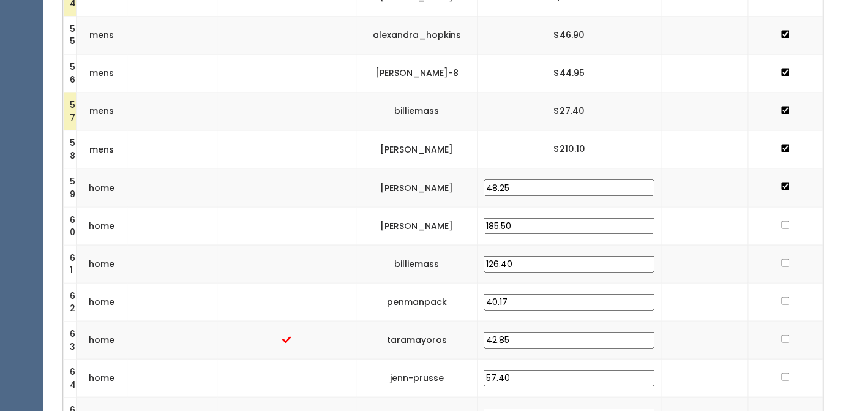
scroll to position [2345, 0]
click at [785, 225] on input "checkbox" at bounding box center [785, 224] width 8 height 8
checkbox input "true"
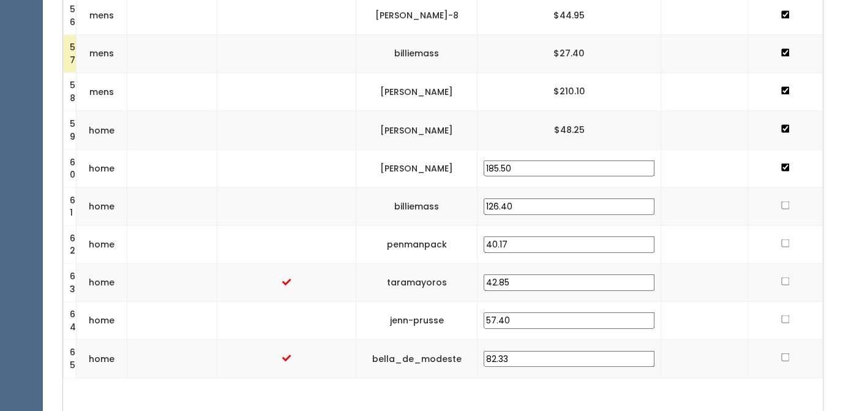
scroll to position [2408, 0]
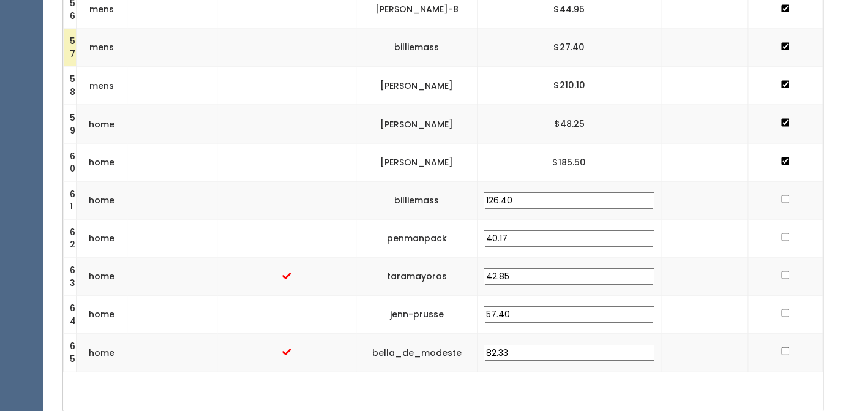
click at [783, 202] on input "checkbox" at bounding box center [785, 199] width 8 height 8
checkbox input "true"
click at [785, 239] on input "checkbox" at bounding box center [785, 237] width 8 height 8
checkbox input "true"
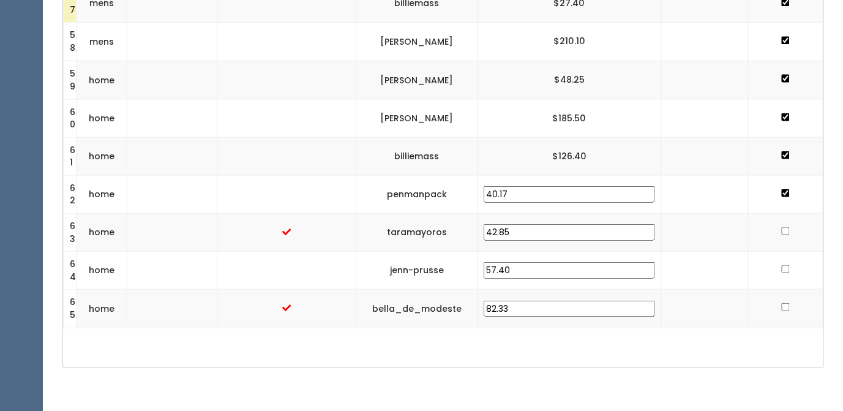
scroll to position [2453, 0]
click at [783, 271] on input "checkbox" at bounding box center [785, 268] width 8 height 8
checkbox input "true"
click at [783, 308] on input "checkbox" at bounding box center [785, 306] width 8 height 8
checkbox input "true"
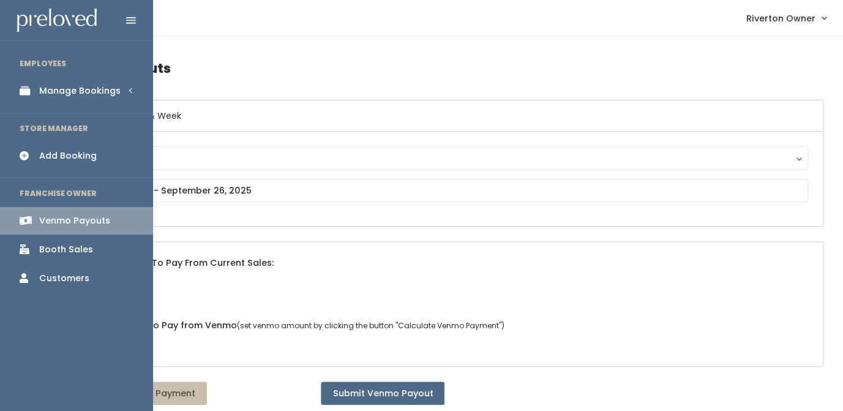
click at [60, 92] on div "Manage Bookings" at bounding box center [79, 90] width 81 height 13
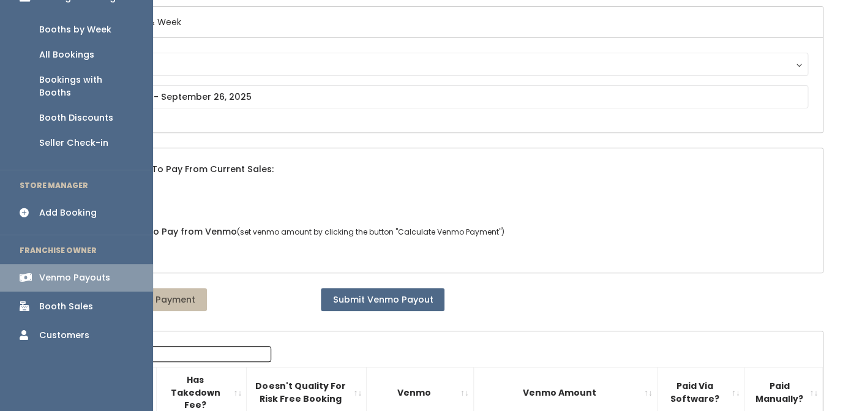
scroll to position [91, 0]
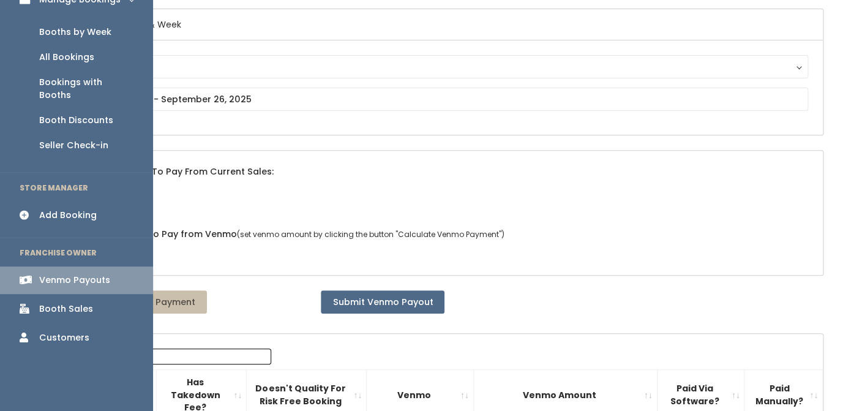
click at [53, 302] on div "Booth Sales" at bounding box center [66, 308] width 54 height 13
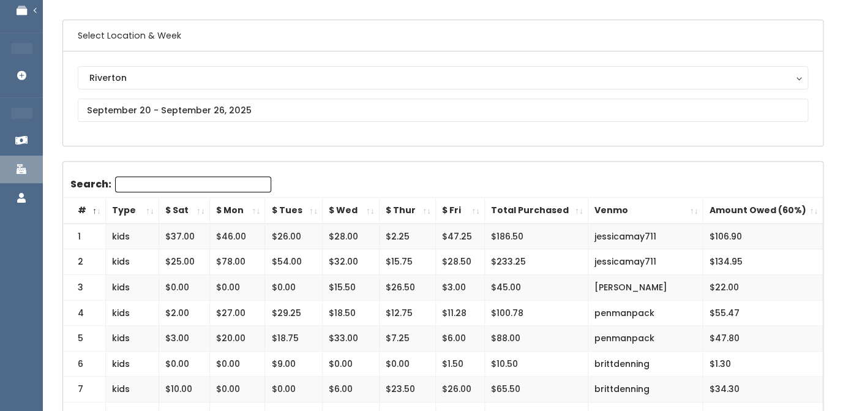
scroll to position [84, 0]
